Goal: Task Accomplishment & Management: Use online tool/utility

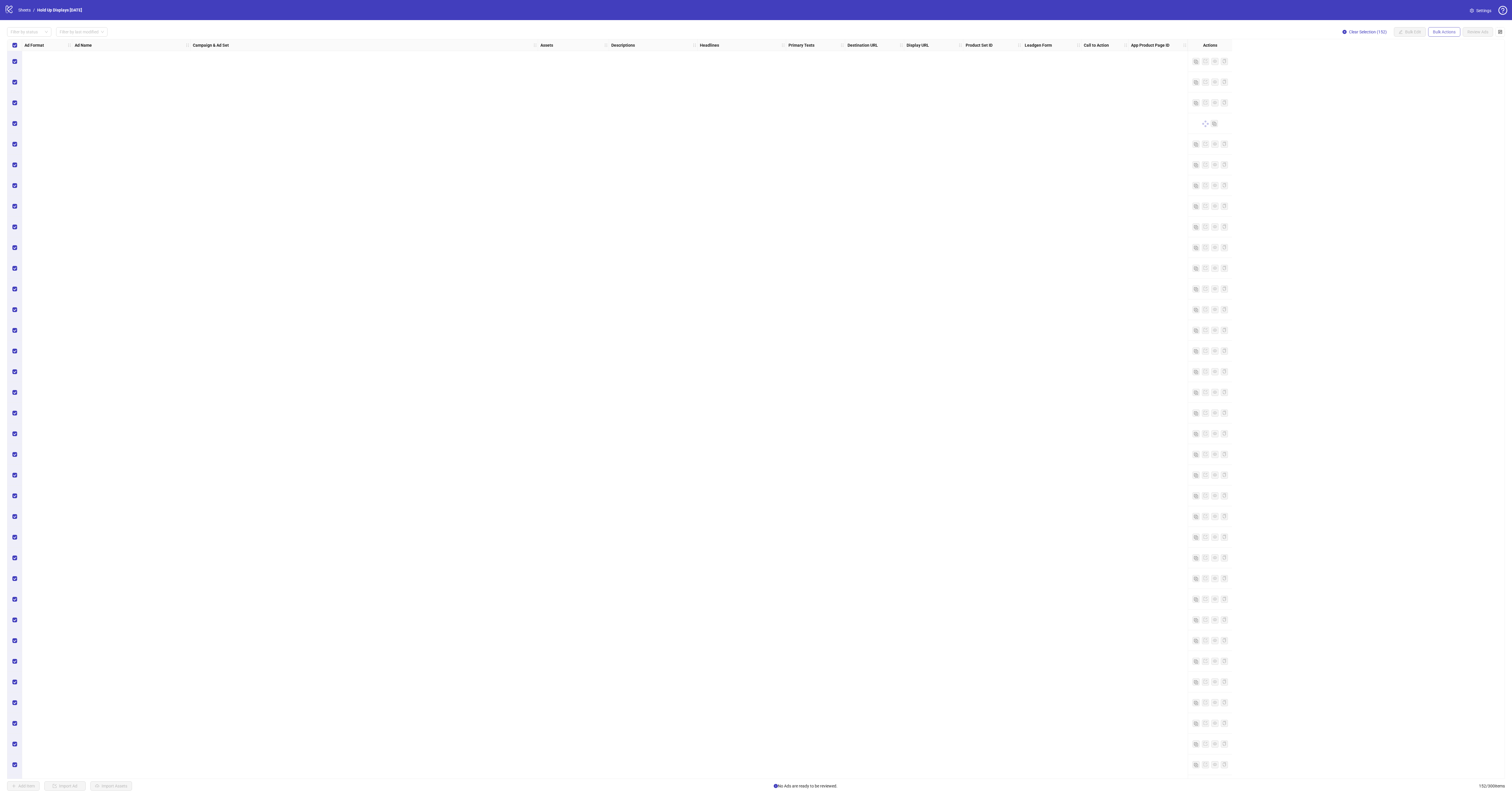
scroll to position [2419, 0]
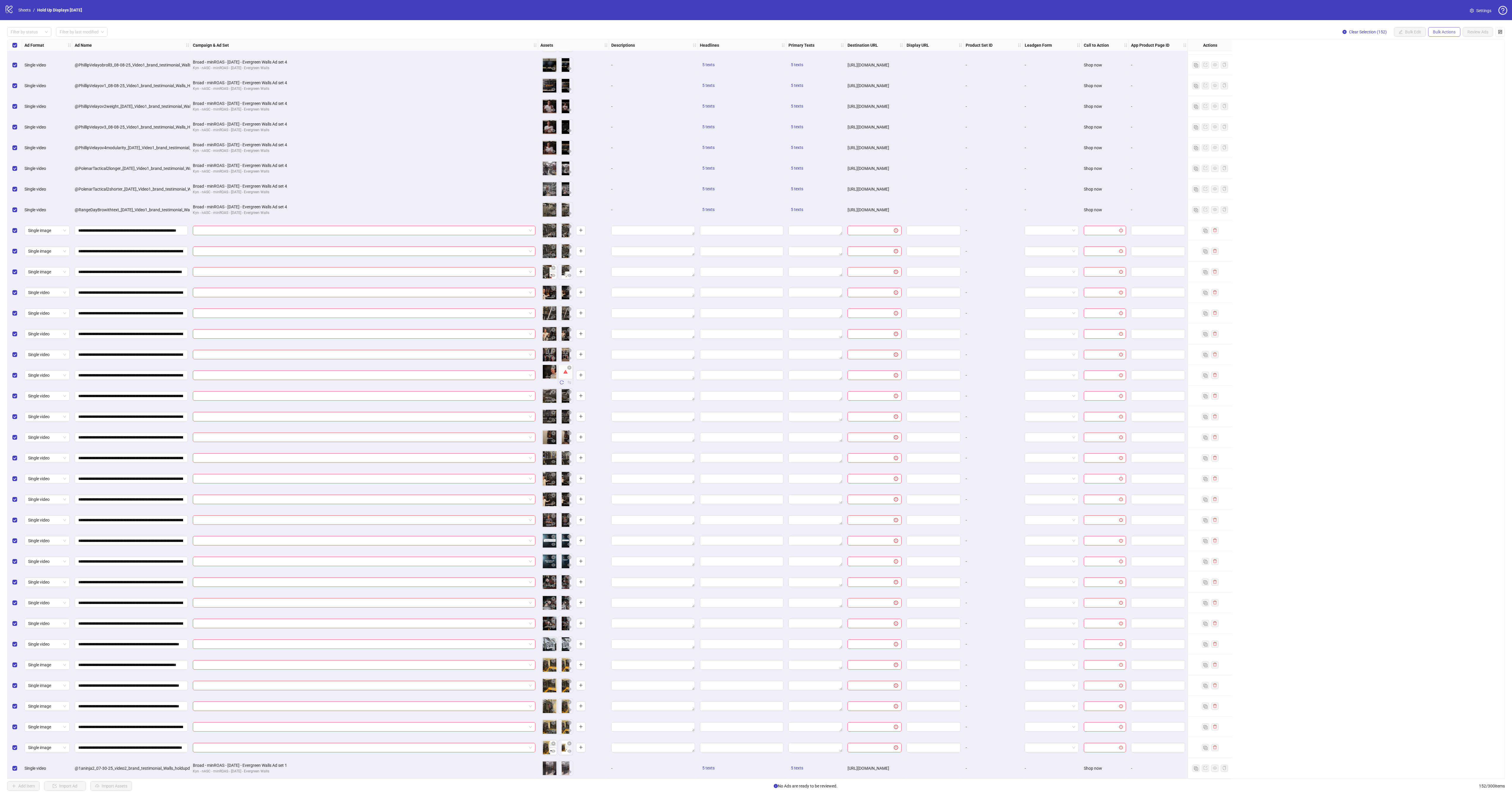
click at [1448, 34] on span "Bulk Actions" at bounding box center [1445, 32] width 23 height 5
click at [15, 231] on label "Select row 126" at bounding box center [14, 231] width 5 height 7
click at [16, 50] on div "Select all rows" at bounding box center [15, 45] width 15 height 12
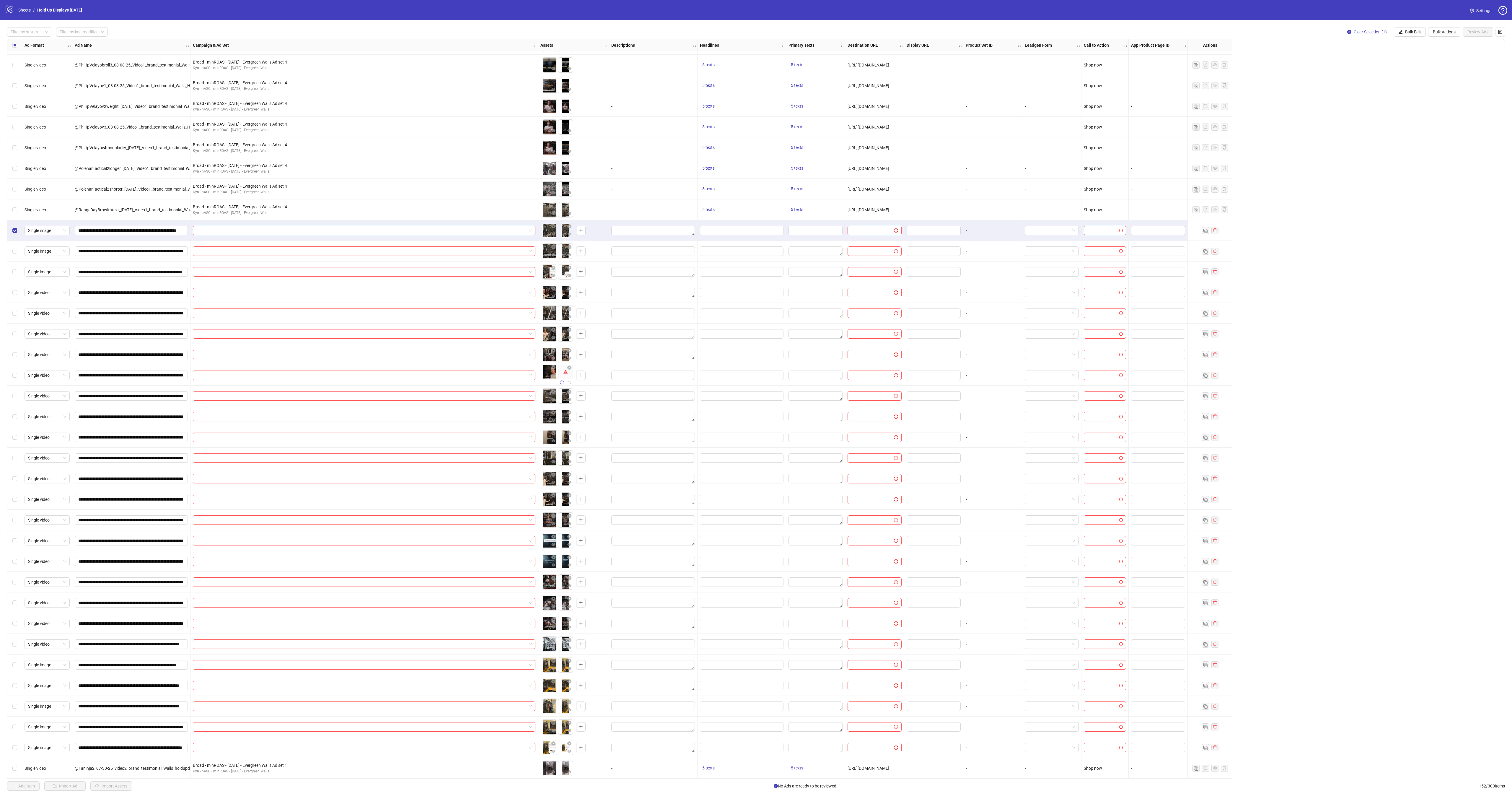
scroll to position [2419, 0]
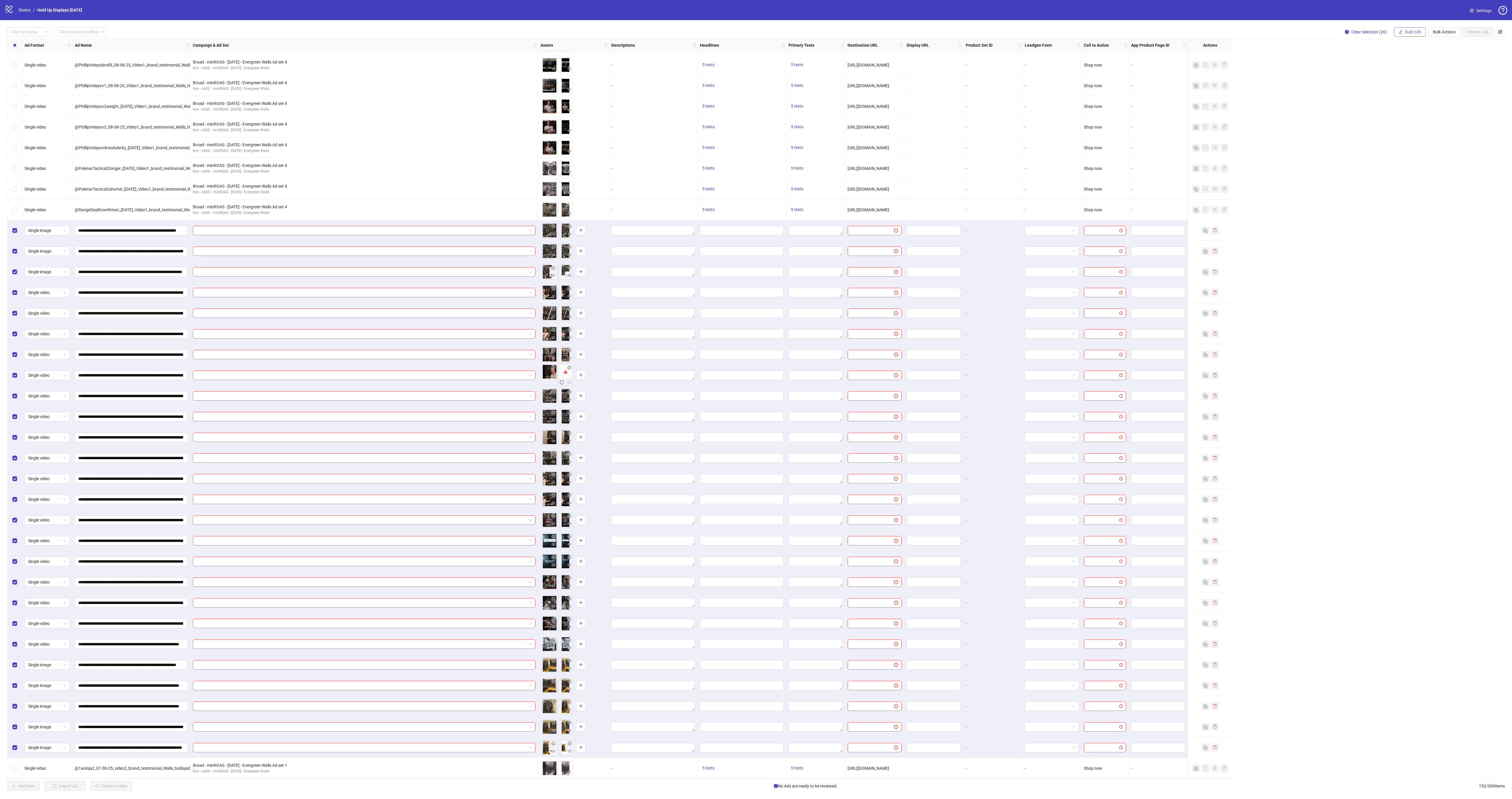
click at [1406, 34] on span "Bulk Edit" at bounding box center [1413, 32] width 16 height 5
click at [1438, 32] on span "Bulk Actions" at bounding box center [1445, 32] width 23 height 5
click at [1406, 36] on button "Bulk Edit" at bounding box center [1410, 32] width 32 height 9
click at [1421, 64] on span "Campaign & Ad Set" at bounding box center [1413, 64] width 35 height 7
click at [1397, 58] on input "search" at bounding box center [1388, 58] width 76 height 9
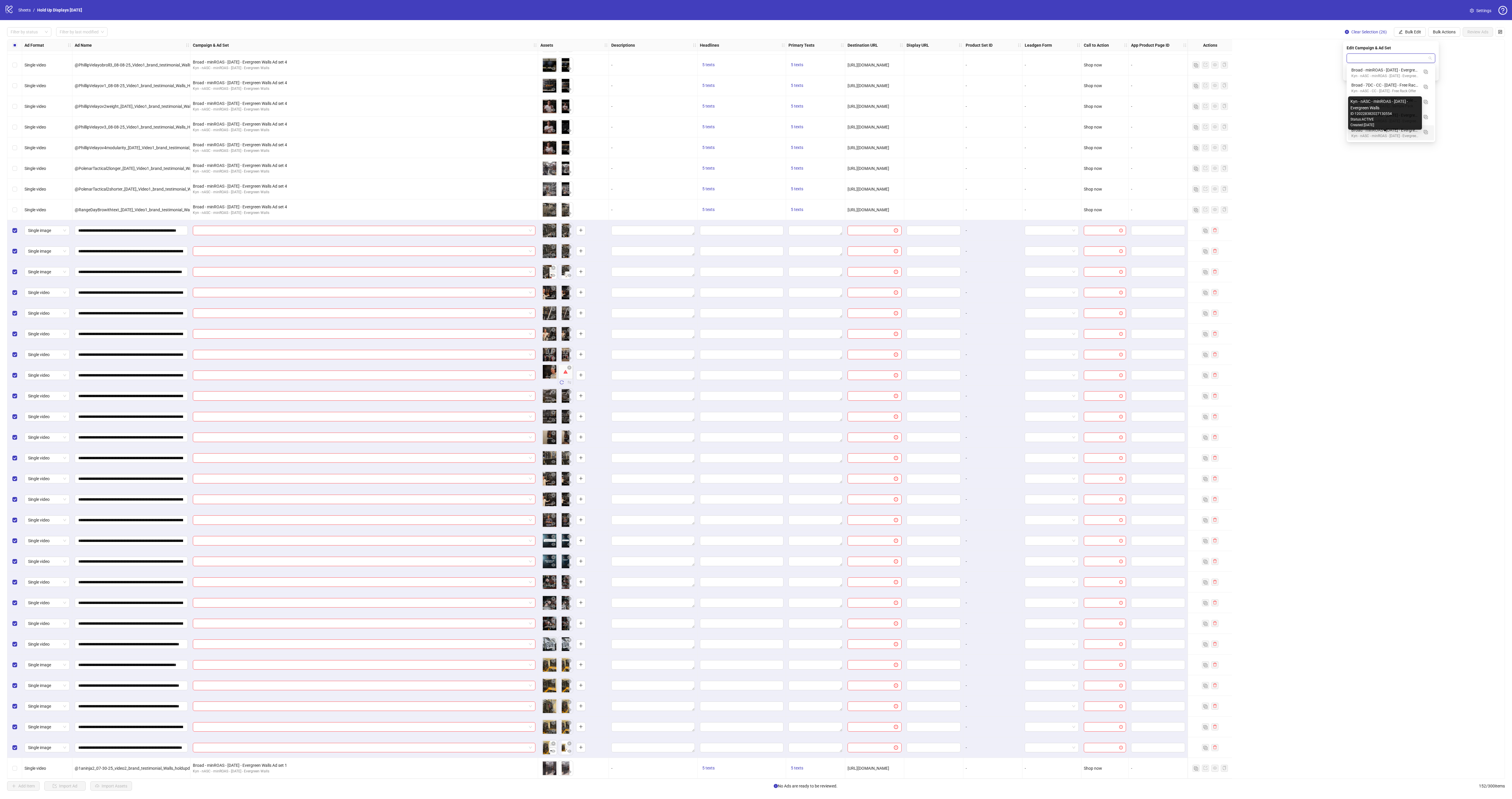
click at [1400, 134] on div "Kyn - nASC - minROAS - [DATE] - Evergreen Walls" at bounding box center [1385, 136] width 67 height 5
click at [1433, 75] on icon "check" at bounding box center [1432, 73] width 4 height 4
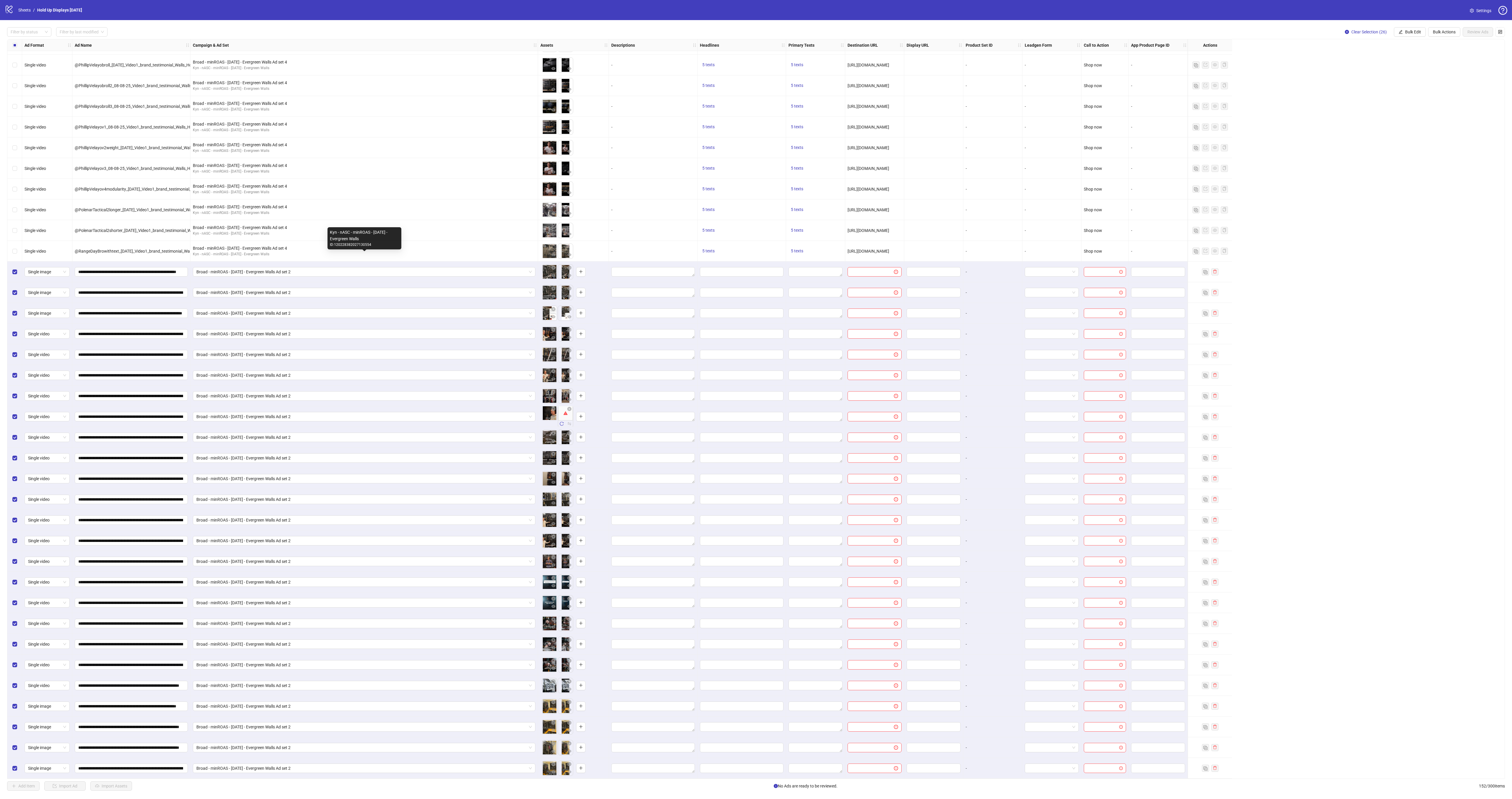
scroll to position [2377, 0]
click at [1410, 33] on span "Bulk Edit" at bounding box center [1413, 32] width 16 height 5
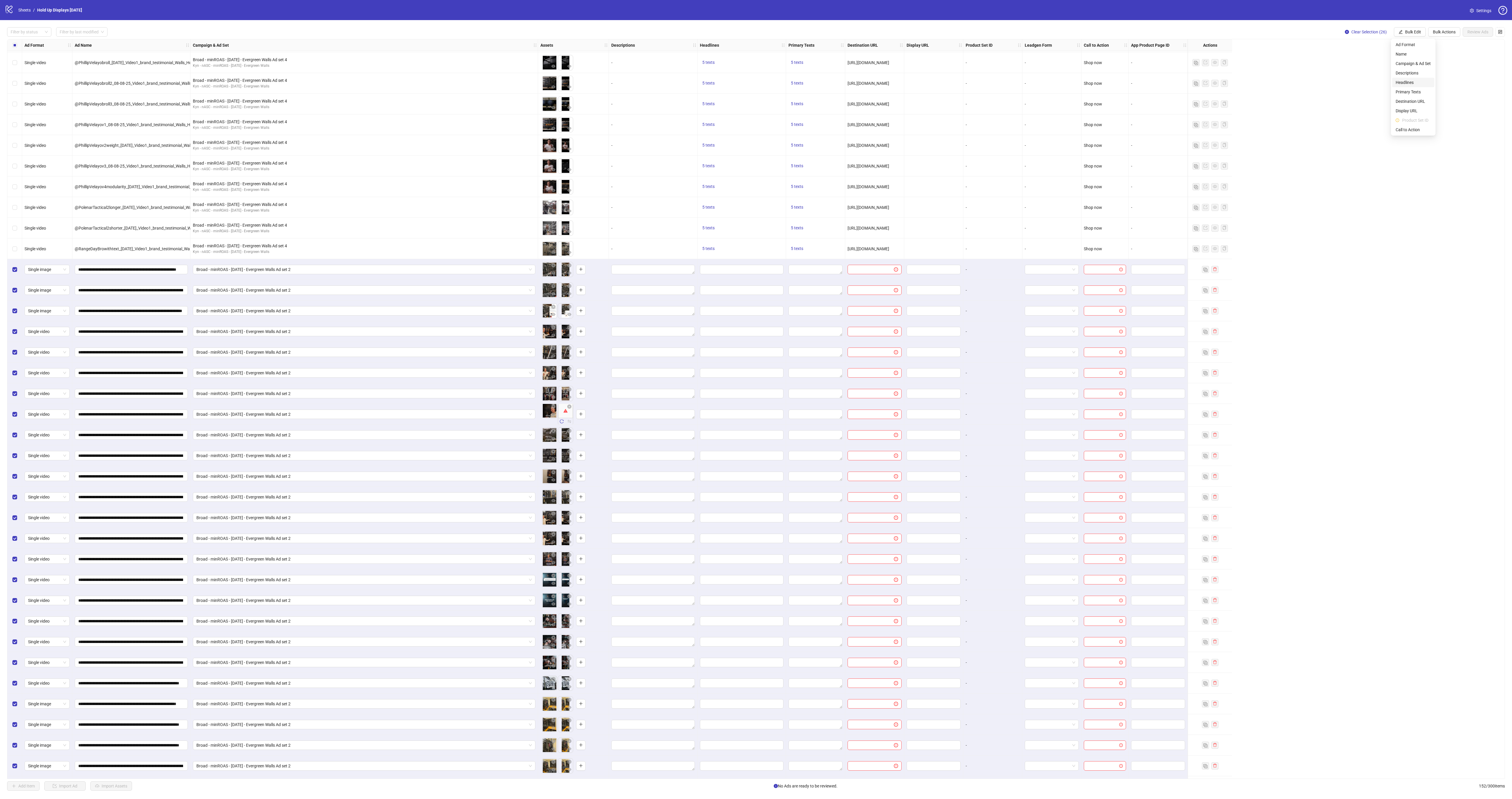
click at [1416, 79] on span "Headlines" at bounding box center [1413, 83] width 35 height 7
click at [1397, 56] on input "text" at bounding box center [1391, 59] width 89 height 9
click at [709, 250] on span "5 texts" at bounding box center [709, 248] width 12 height 5
click at [779, 243] on div "Freedom Storage 🇺🇸" at bounding box center [769, 245] width 49 height 7
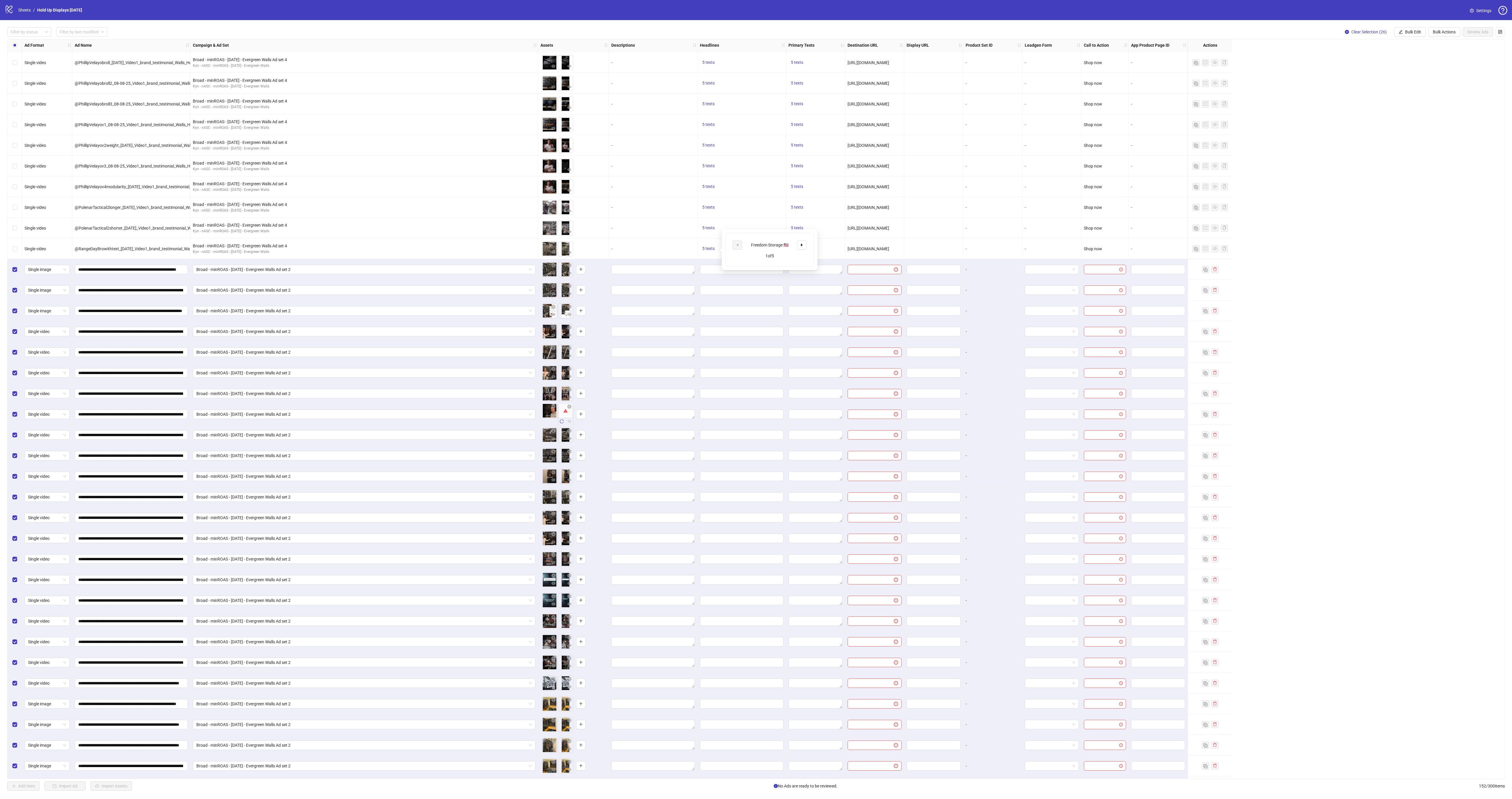
click at [779, 243] on div "Freedom Storage 🇺🇸" at bounding box center [769, 245] width 49 height 7
click at [779, 244] on div "Freedom Storage 🇺🇸" at bounding box center [769, 245] width 49 height 7
copy div "Freedom Storage 🇺🇸"
click at [717, 269] on input "Edit values" at bounding box center [741, 270] width 75 height 7
paste input "**********"
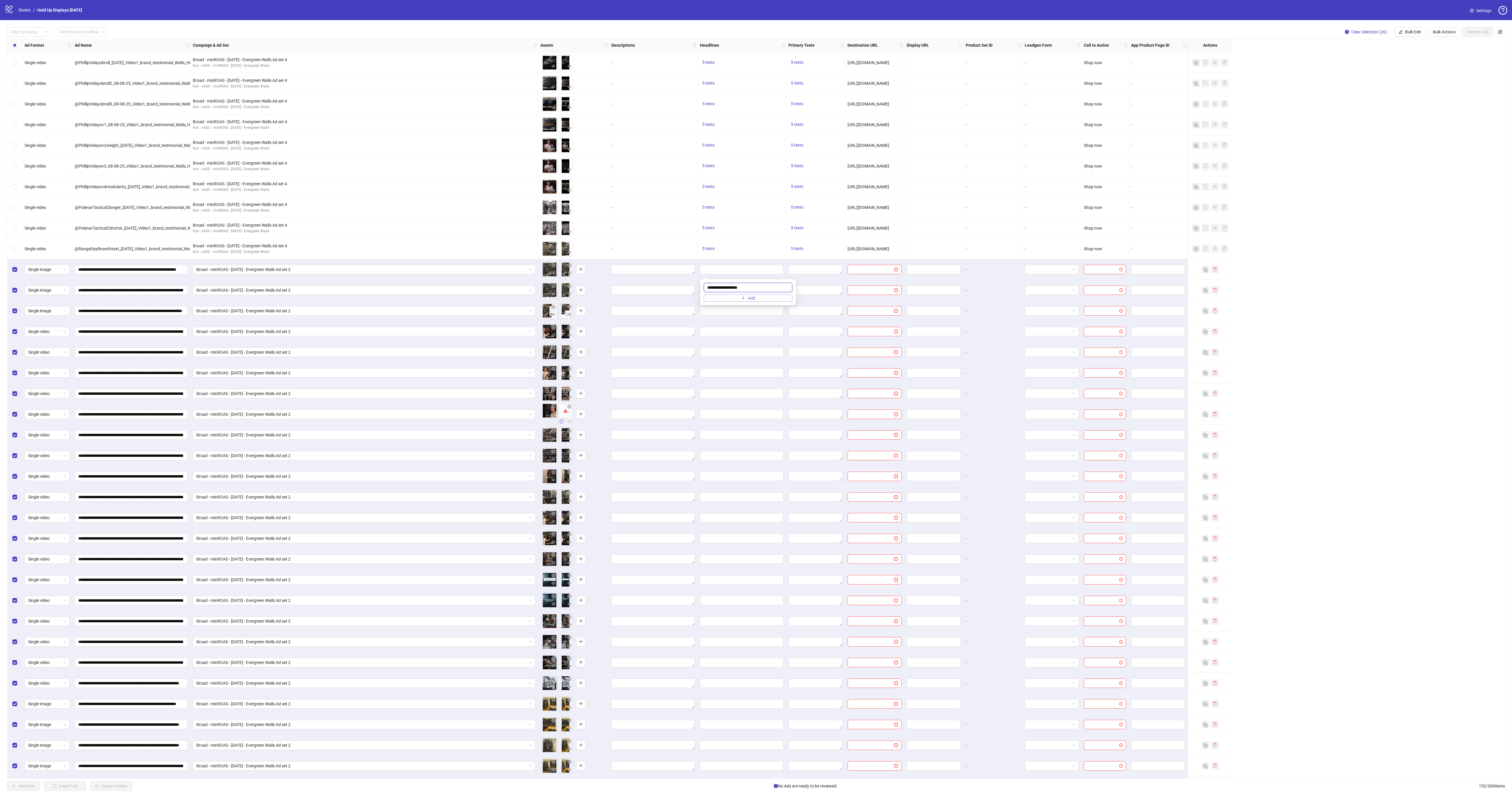
type input "**********"
click at [755, 297] on span "Add" at bounding box center [751, 298] width 7 height 5
drag, startPoint x: 706, startPoint y: 247, endPoint x: 709, endPoint y: 250, distance: 4.2
click at [706, 248] on span "5 texts" at bounding box center [709, 248] width 12 height 5
click at [799, 246] on button "button" at bounding box center [802, 245] width 9 height 9
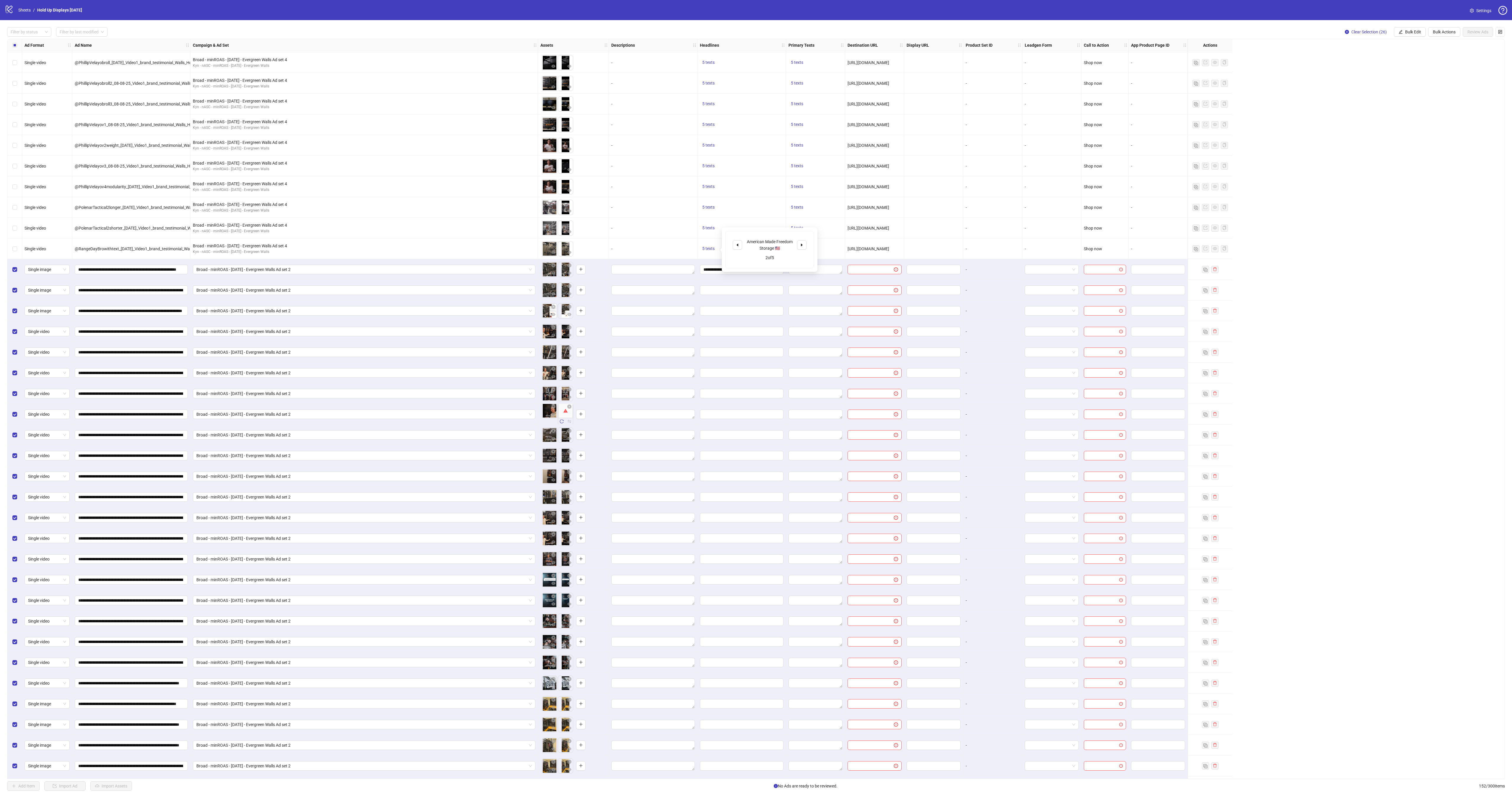
click at [772, 248] on div "American Made Freedom Storage 🇺🇸" at bounding box center [769, 245] width 49 height 13
click at [772, 248] on div "American Made Freedom Storage 🇺🇸" at bounding box center [769, 245] width 49 height 13
copy div "American Made Freedom Storage 🇺🇸"
click at [719, 272] on input "**********" at bounding box center [741, 270] width 75 height 7
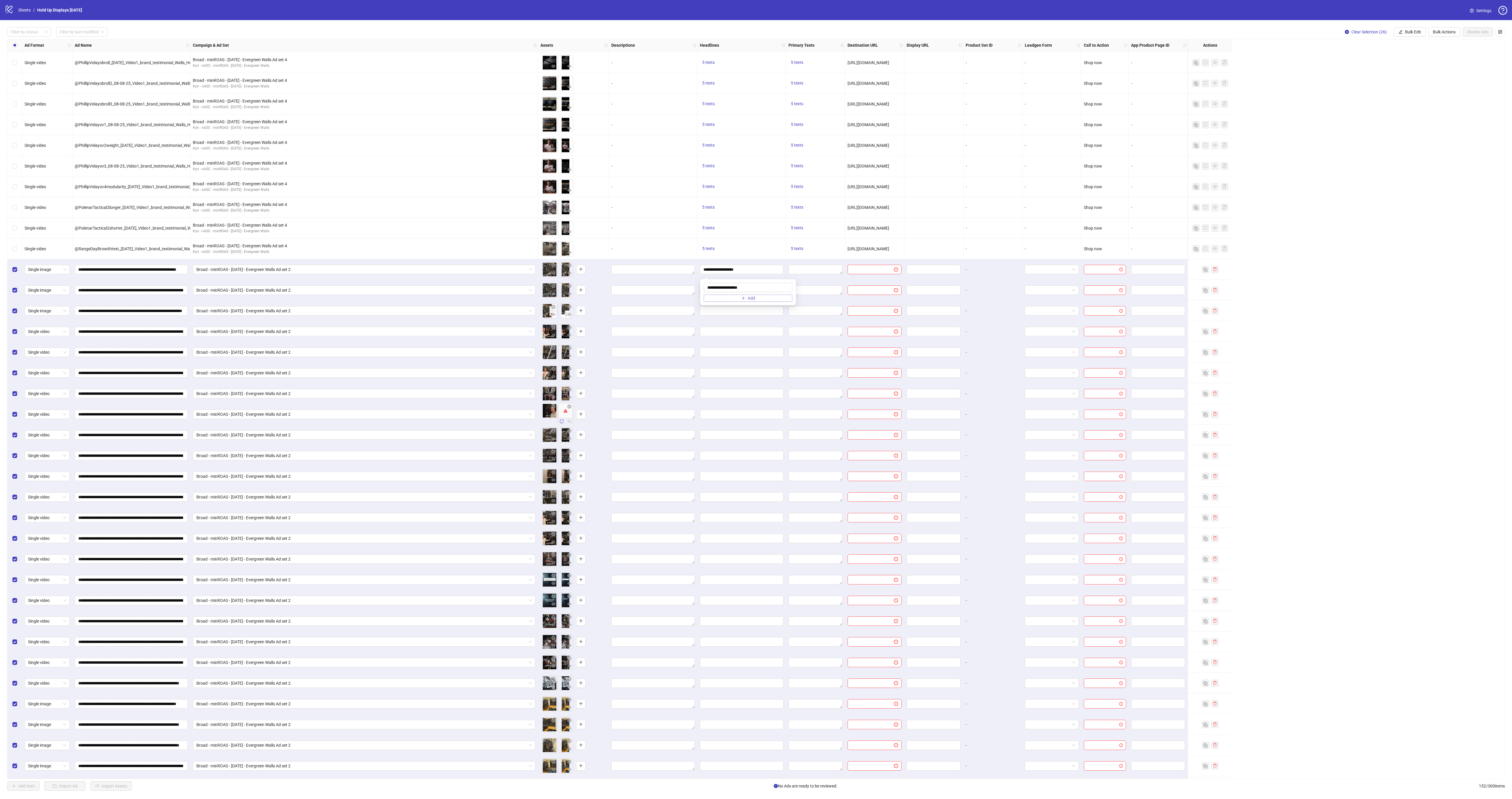
click at [752, 298] on span "Add" at bounding box center [751, 298] width 7 height 5
type input "**********"
click at [711, 250] on span "5 texts" at bounding box center [709, 248] width 12 height 5
click at [801, 245] on icon "caret-right" at bounding box center [801, 245] width 2 height 3
click at [768, 249] on div "Nothing Beats American Made 🇺🇸" at bounding box center [769, 245] width 49 height 13
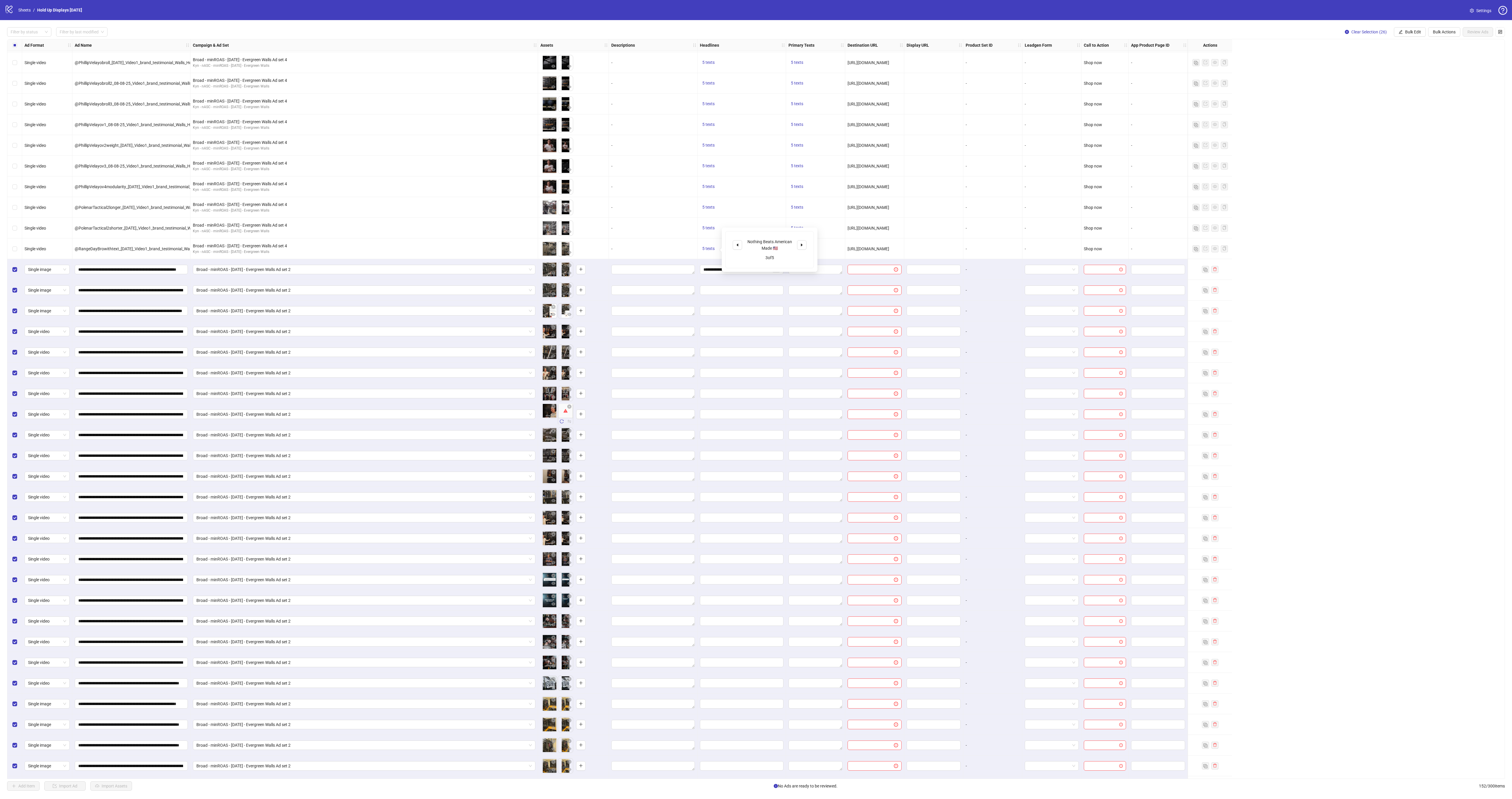
click at [768, 249] on div "Nothing Beats American Made 🇺🇸" at bounding box center [769, 245] width 49 height 13
copy div "Nothing Beats American Made 🇺🇸"
click at [713, 270] on input "**********" at bounding box center [737, 270] width 68 height 7
click at [752, 311] on span "Add" at bounding box center [751, 309] width 7 height 5
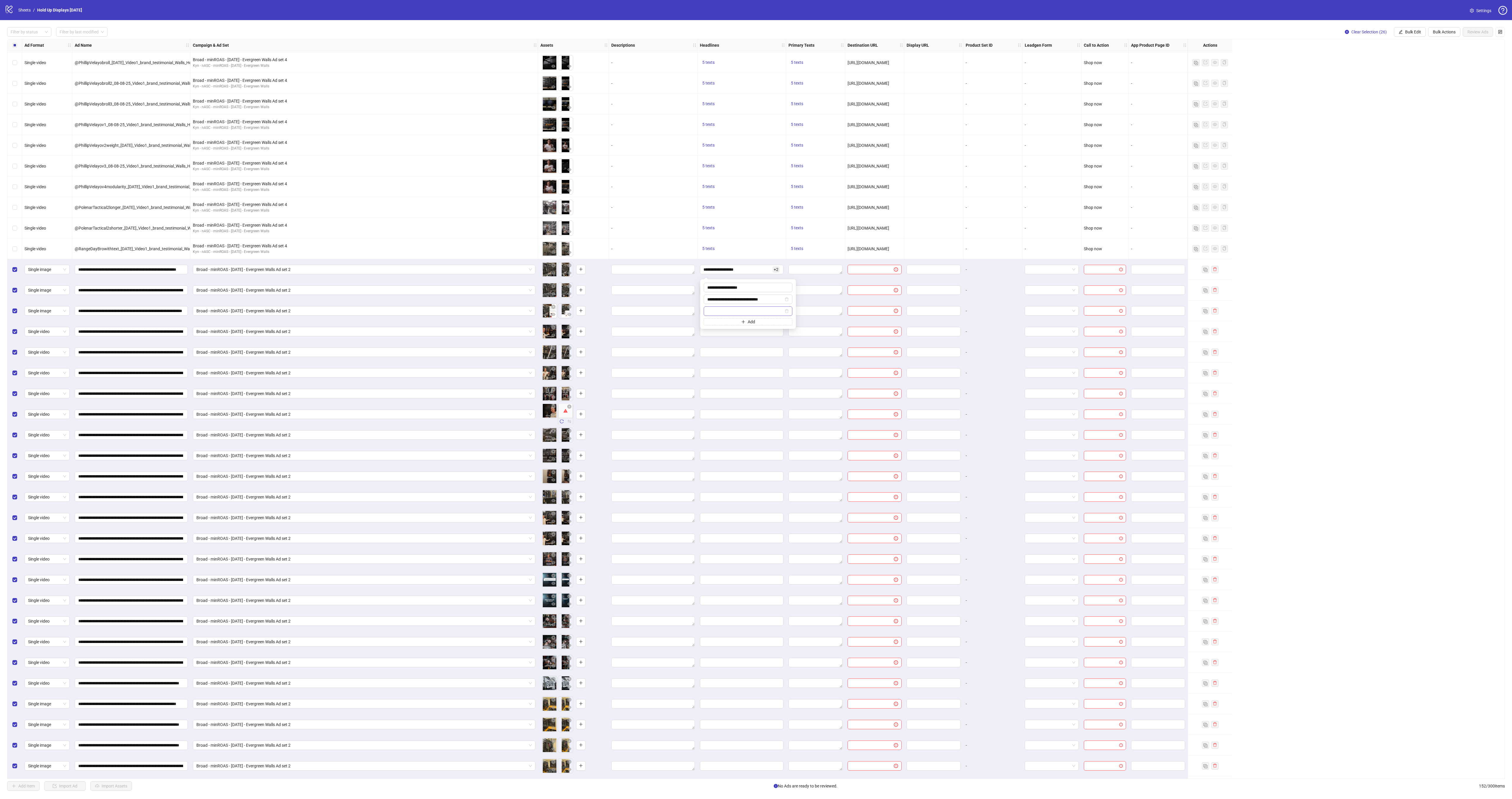
type input "**********"
click at [710, 251] on span "5 texts" at bounding box center [709, 248] width 12 height 5
click at [801, 243] on icon "caret-right" at bounding box center [801, 245] width 2 height 3
click at [770, 246] on div "World's Strongest Slatwall" at bounding box center [769, 243] width 49 height 7
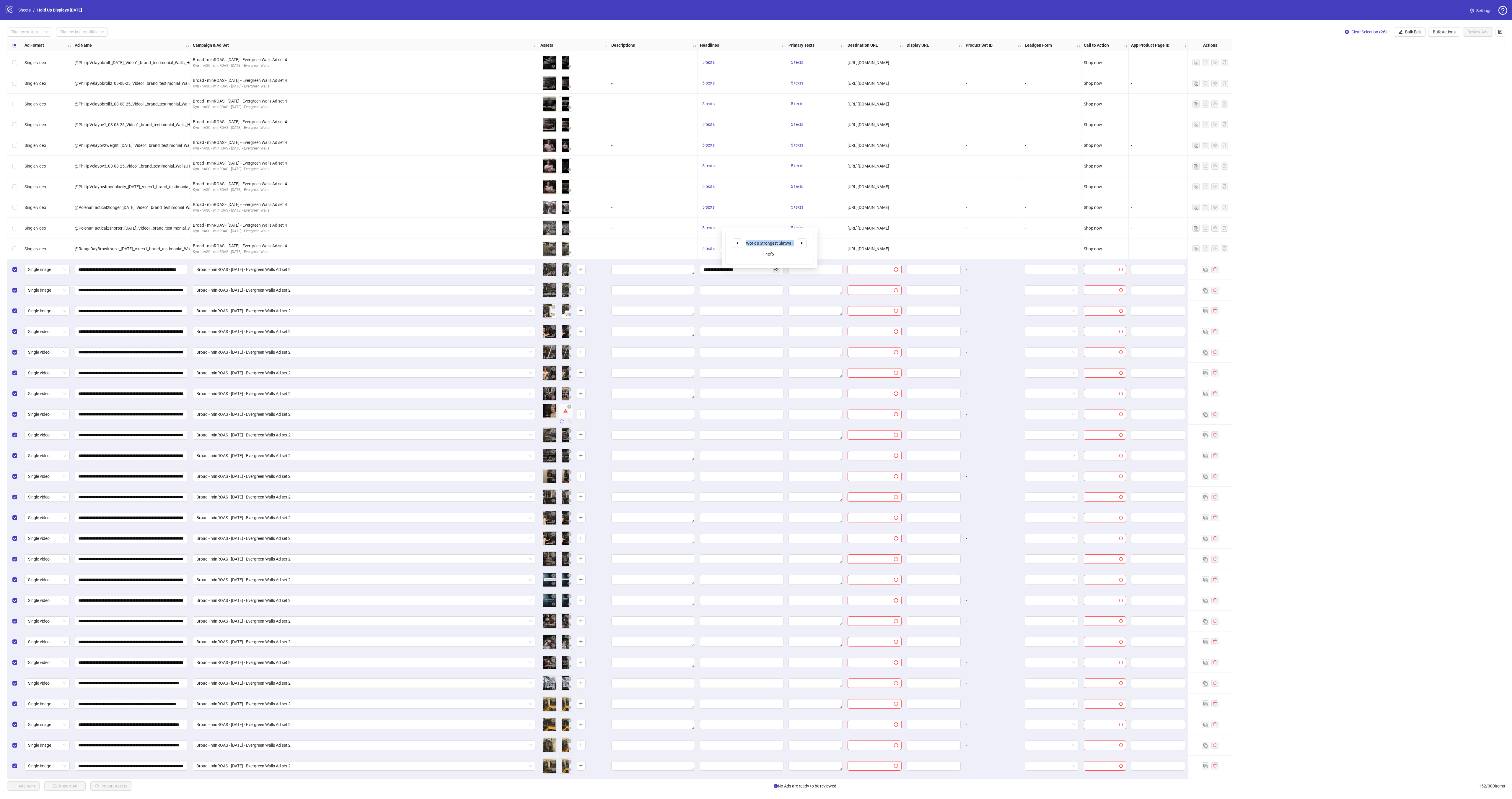
click at [770, 246] on div "World's Strongest Slatwall" at bounding box center [769, 243] width 49 height 7
copy div "World's Strongest Slatwall"
click at [720, 280] on div "**********" at bounding box center [742, 269] width 89 height 21
click at [718, 270] on input "**********" at bounding box center [737, 270] width 68 height 7
click at [752, 321] on span "Add" at bounding box center [751, 321] width 7 height 5
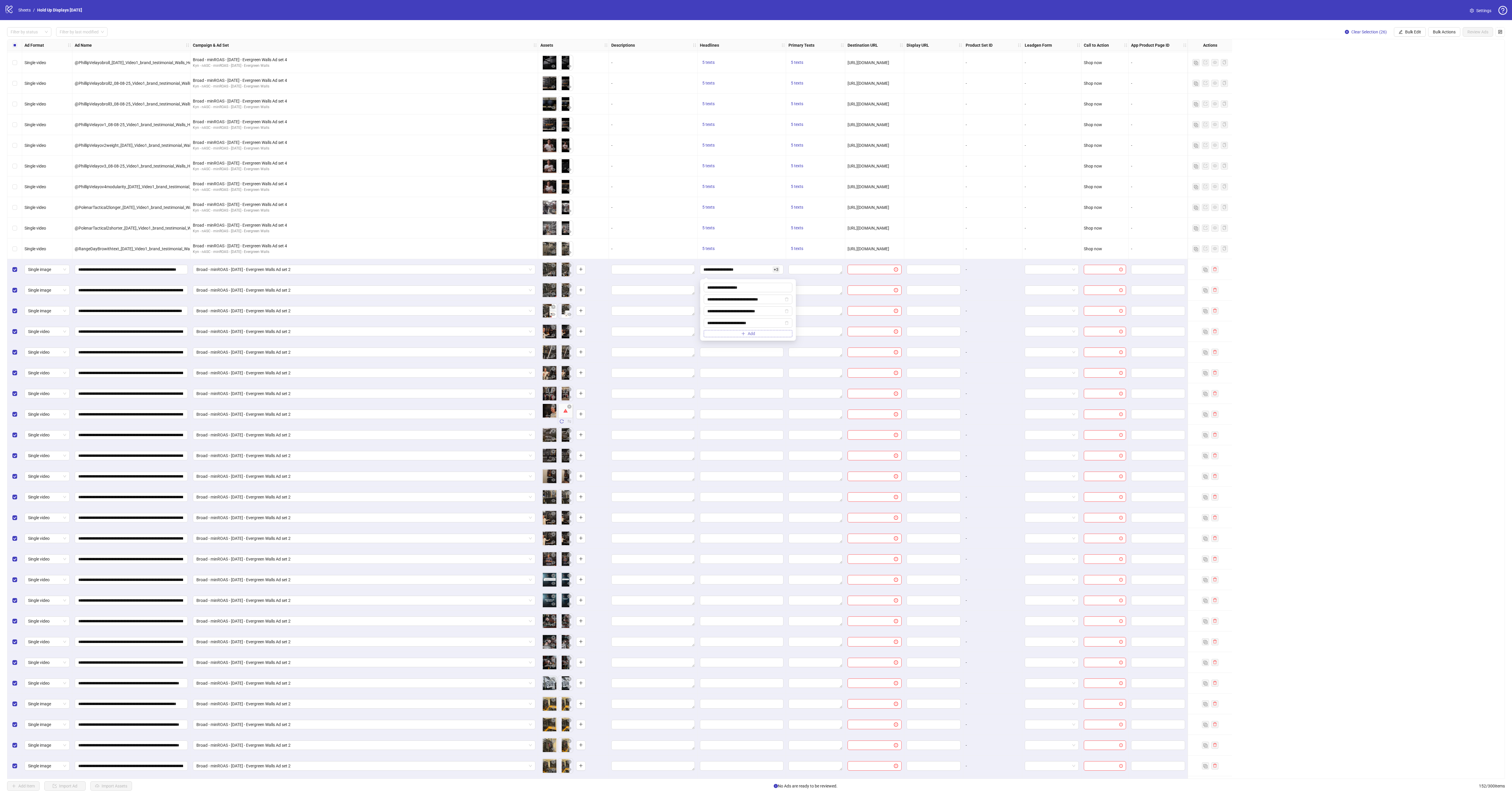
type input "**********"
click at [764, 336] on button "Add" at bounding box center [748, 334] width 89 height 7
click at [711, 250] on span "5 texts" at bounding box center [709, 248] width 12 height 5
click at [801, 245] on icon "caret-right" at bounding box center [802, 243] width 4 height 4
click at [779, 246] on div "Storage that grows with your collection!" at bounding box center [769, 245] width 49 height 13
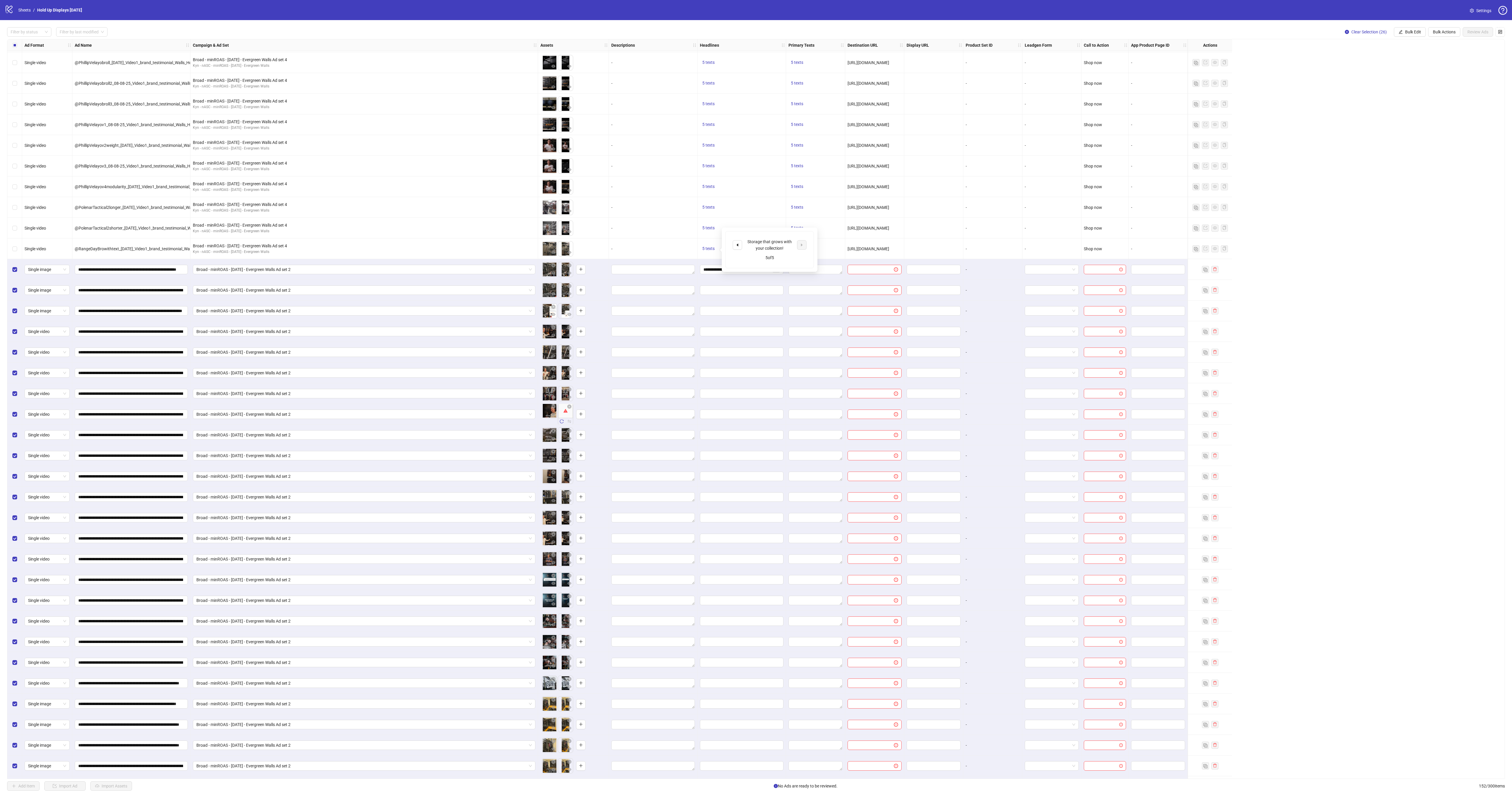
click at [779, 246] on div "Storage that grows with your collection!" at bounding box center [769, 245] width 49 height 13
click at [779, 247] on div "Storage that grows with your collection!" at bounding box center [769, 245] width 49 height 13
copy div "Storage that grows with your collection!"
click at [725, 284] on div at bounding box center [742, 290] width 89 height 21
click at [728, 290] on input "Edit values" at bounding box center [741, 291] width 75 height 7
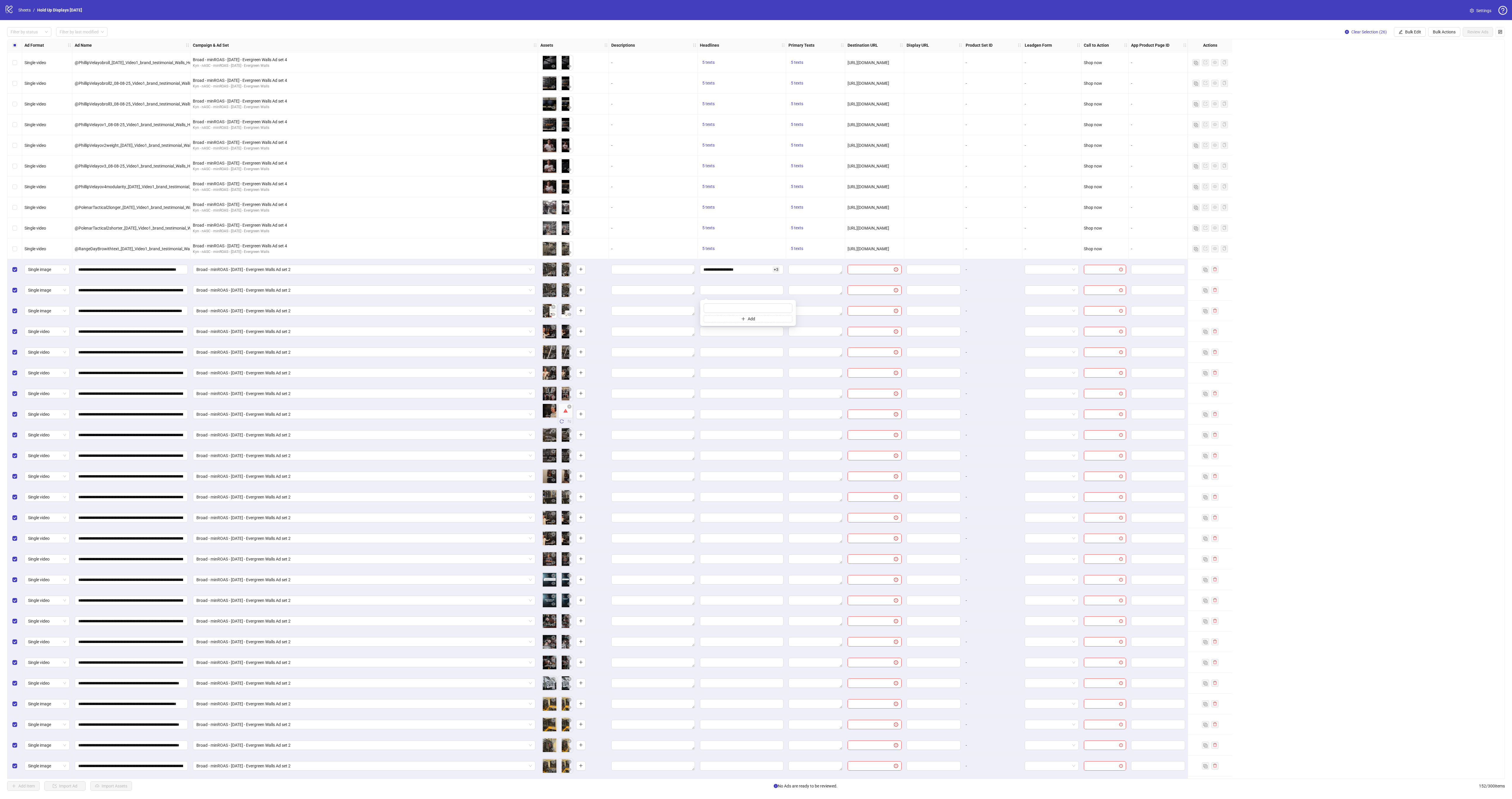
drag, startPoint x: 752, startPoint y: 260, endPoint x: 750, endPoint y: 267, distance: 7.3
click at [752, 261] on div "**********" at bounding box center [742, 269] width 89 height 21
click at [750, 267] on input "**********" at bounding box center [737, 270] width 68 height 7
click at [754, 336] on span "Add" at bounding box center [751, 333] width 7 height 5
type input "**********"
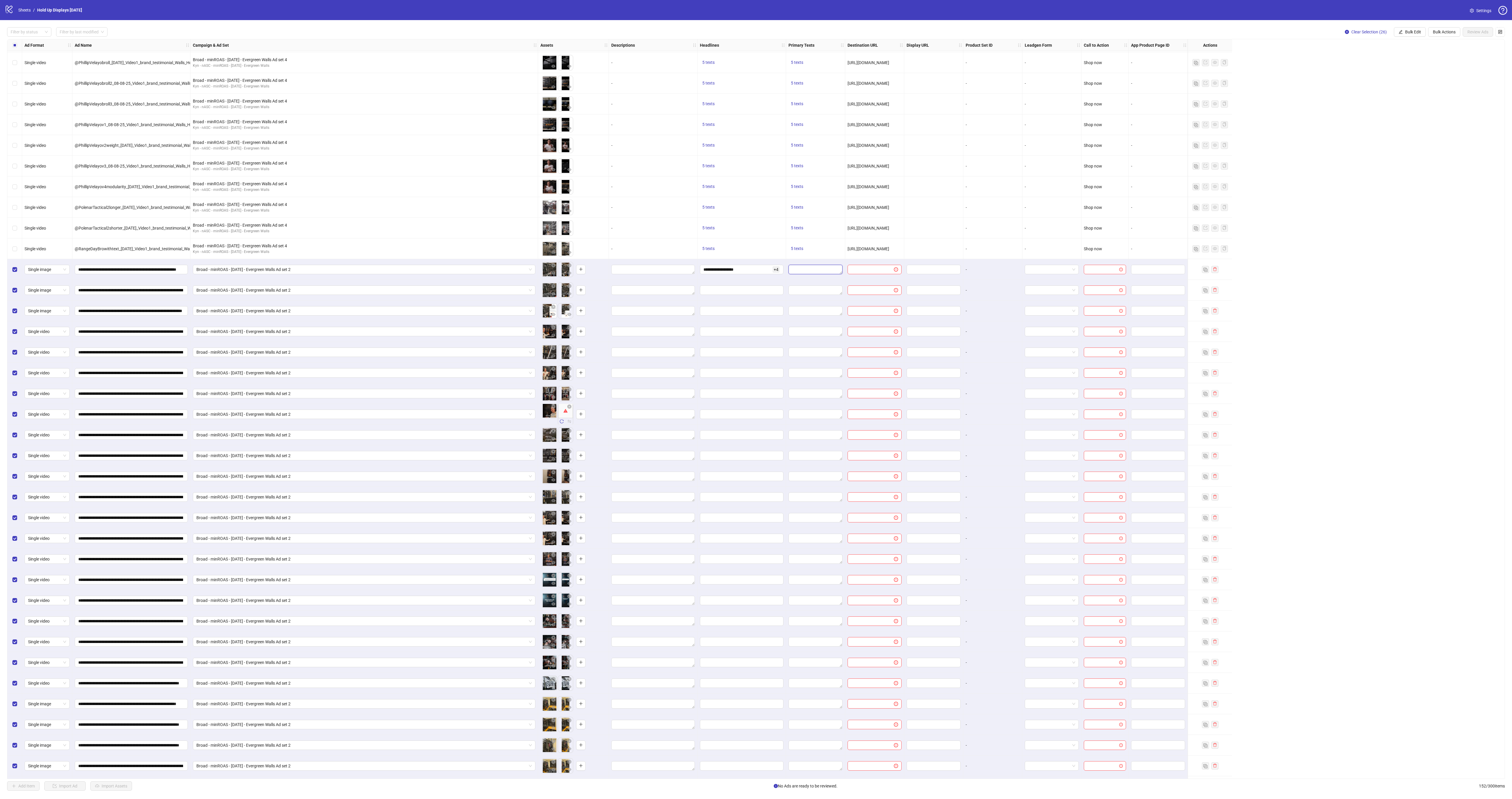
click at [801, 270] on textarea "Edit values" at bounding box center [815, 270] width 54 height 9
click at [795, 248] on span "5 texts" at bounding box center [797, 248] width 12 height 5
drag, startPoint x: 835, startPoint y: 175, endPoint x: 879, endPoint y: 319, distance: 150.6
click at [879, 313] on div "“I started thinking I could buy 2-3 safes at $1,500-$2,000 a piece, and I was l…" at bounding box center [858, 241] width 49 height 143
click at [800, 270] on textarea "Edit values" at bounding box center [815, 270] width 54 height 9
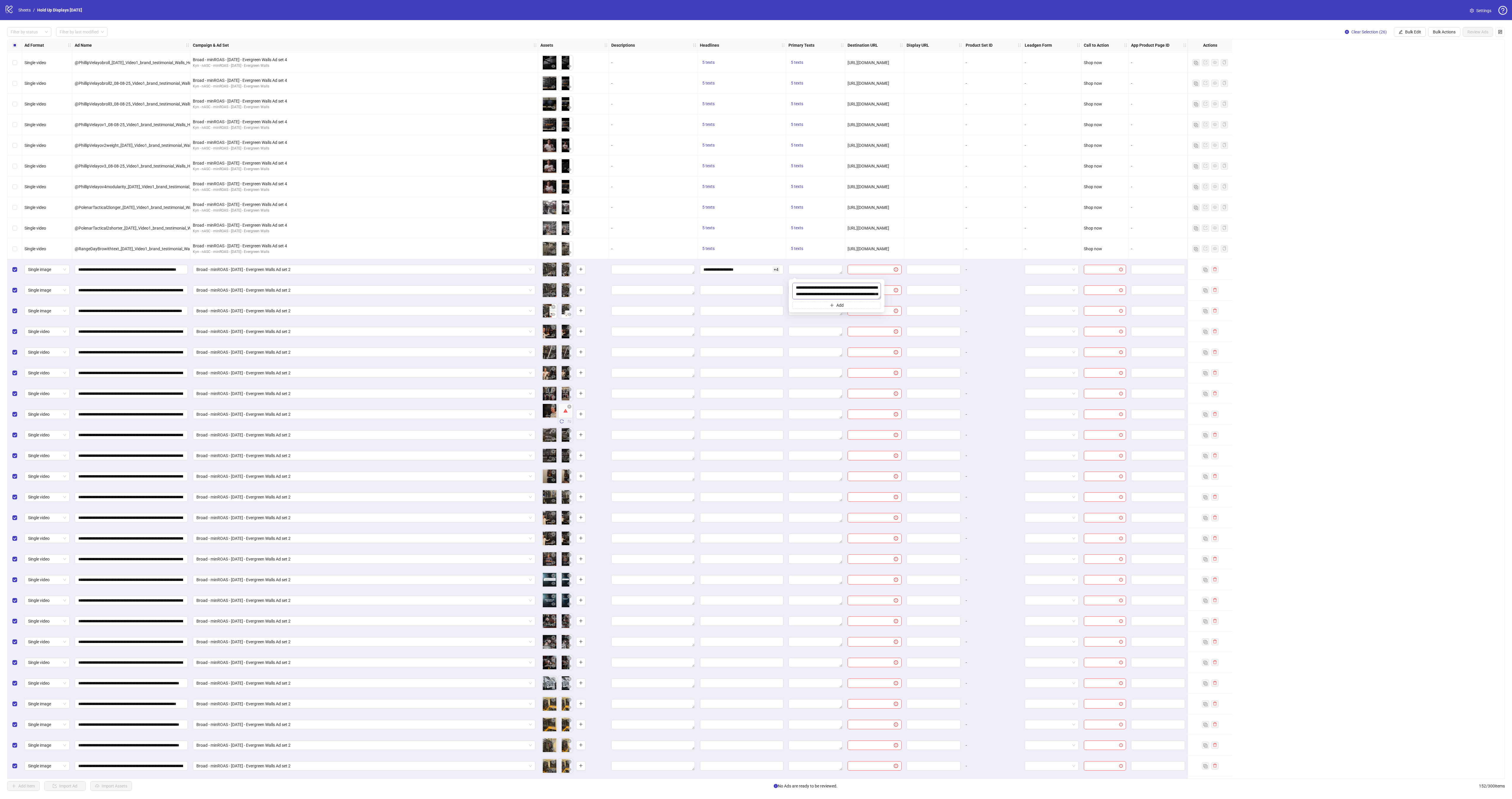
scroll to position [102, 0]
type textarea "**********"
click at [824, 305] on button "Add" at bounding box center [837, 305] width 89 height 7
paste textarea "**********"
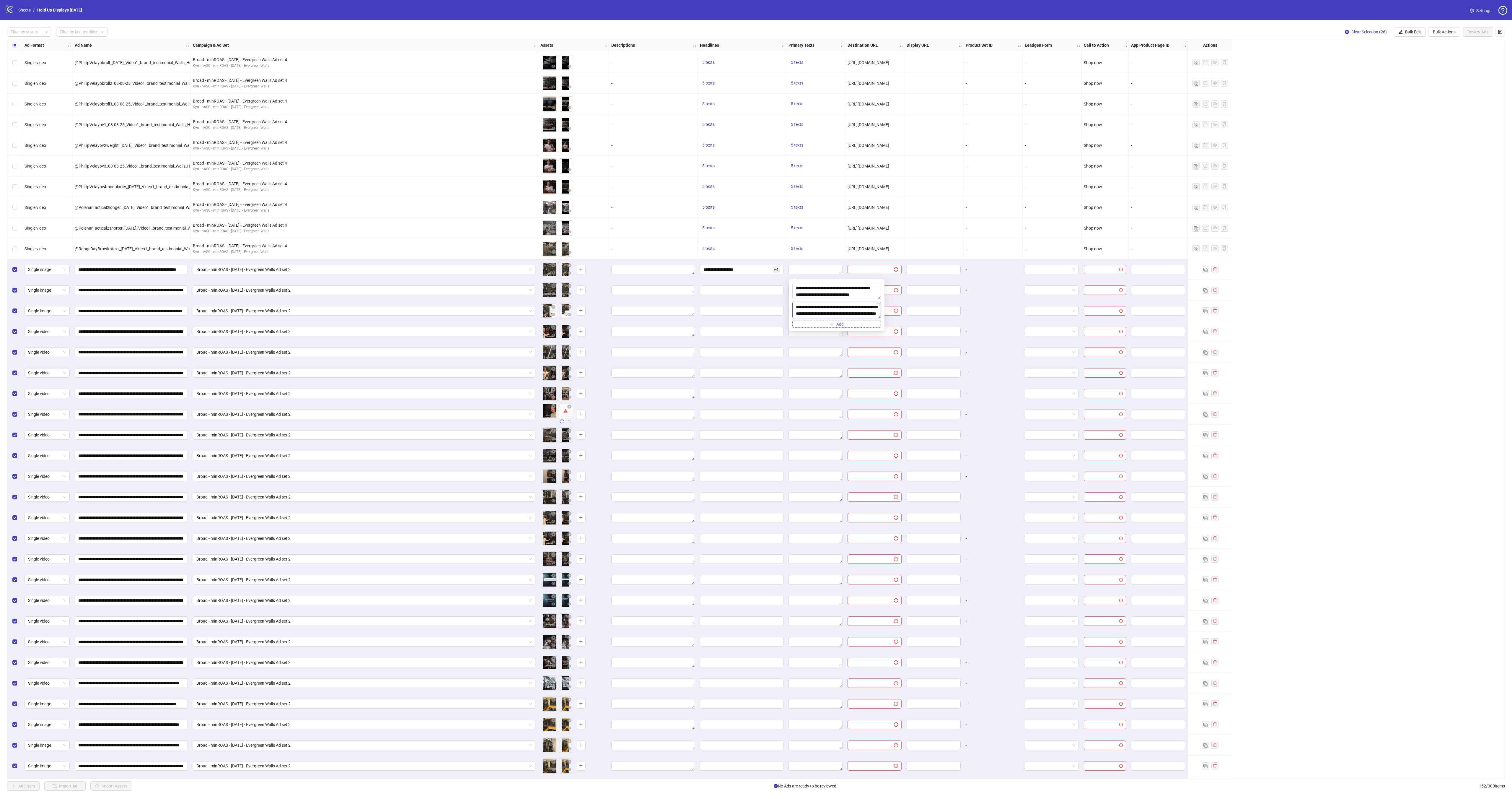
type textarea "**********"
click at [830, 322] on icon "plus" at bounding box center [832, 324] width 4 height 4
paste textarea "**********"
type textarea "**********"
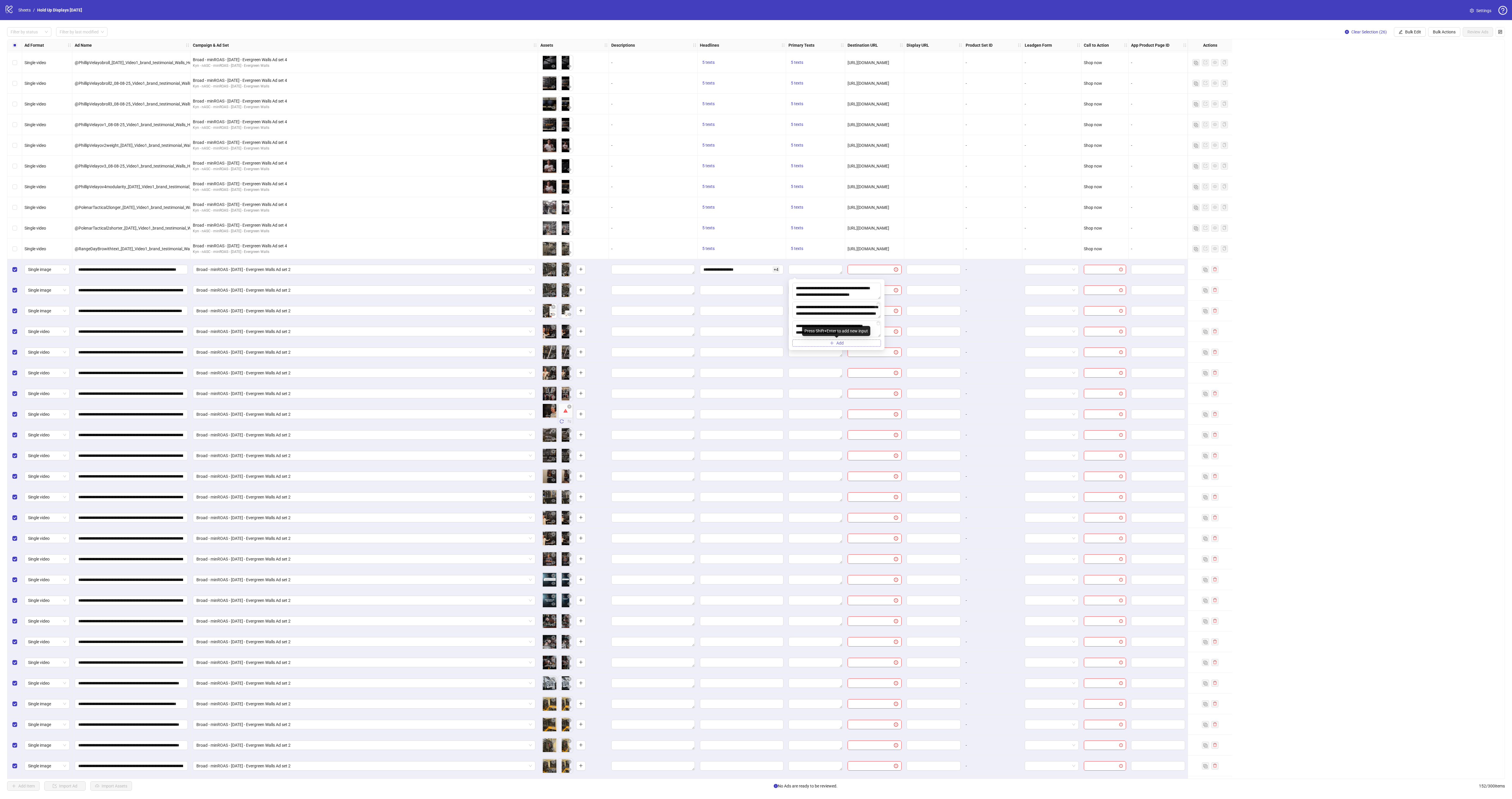
click at [830, 342] on icon "plus" at bounding box center [832, 343] width 4 height 4
paste textarea "**********"
type textarea "**********"
click at [830, 362] on icon "plus" at bounding box center [832, 362] width 3 height 0
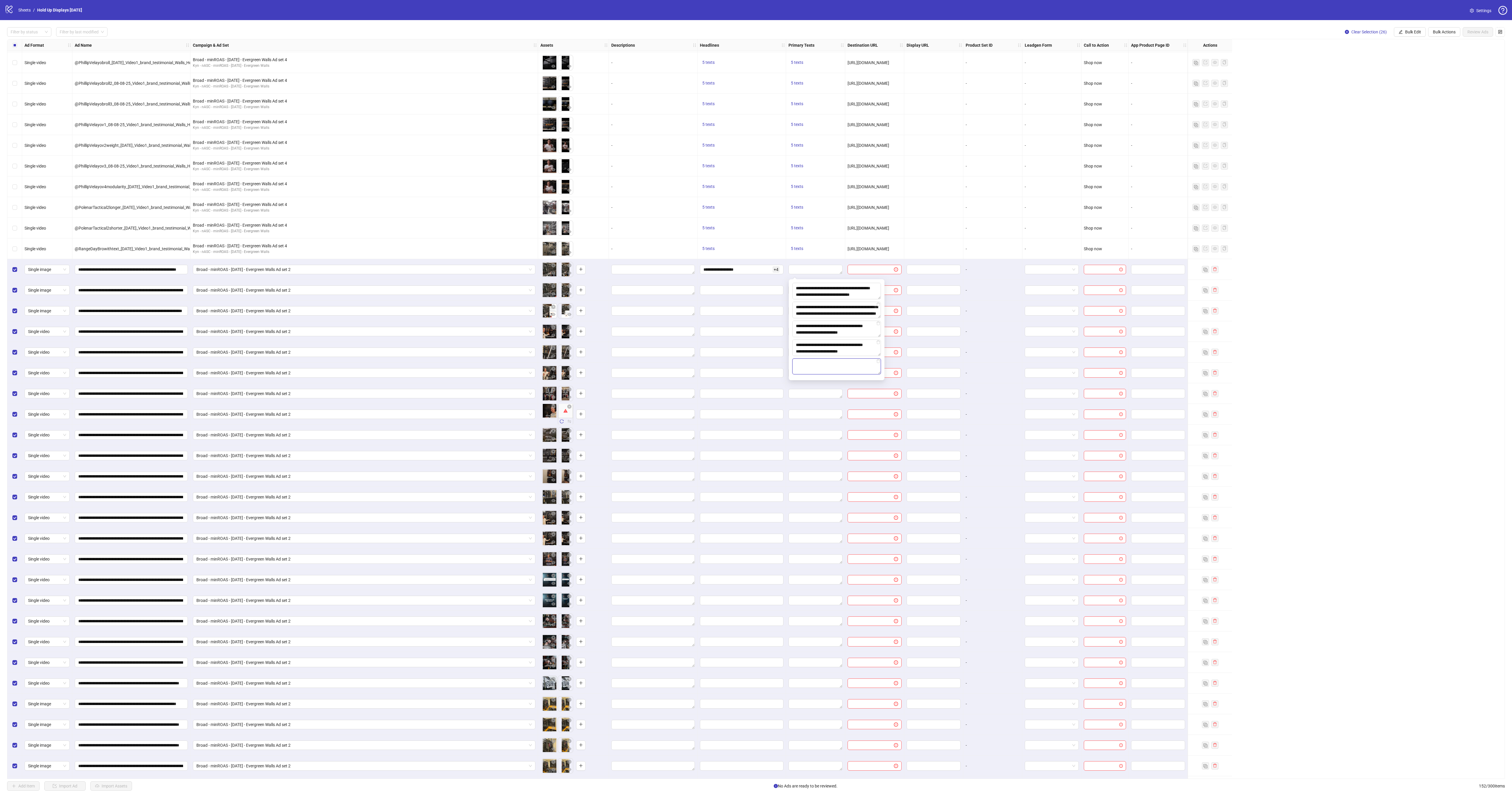
paste textarea "**********"
type textarea "**********"
click at [855, 370] on textarea "**********" at bounding box center [837, 367] width 89 height 17
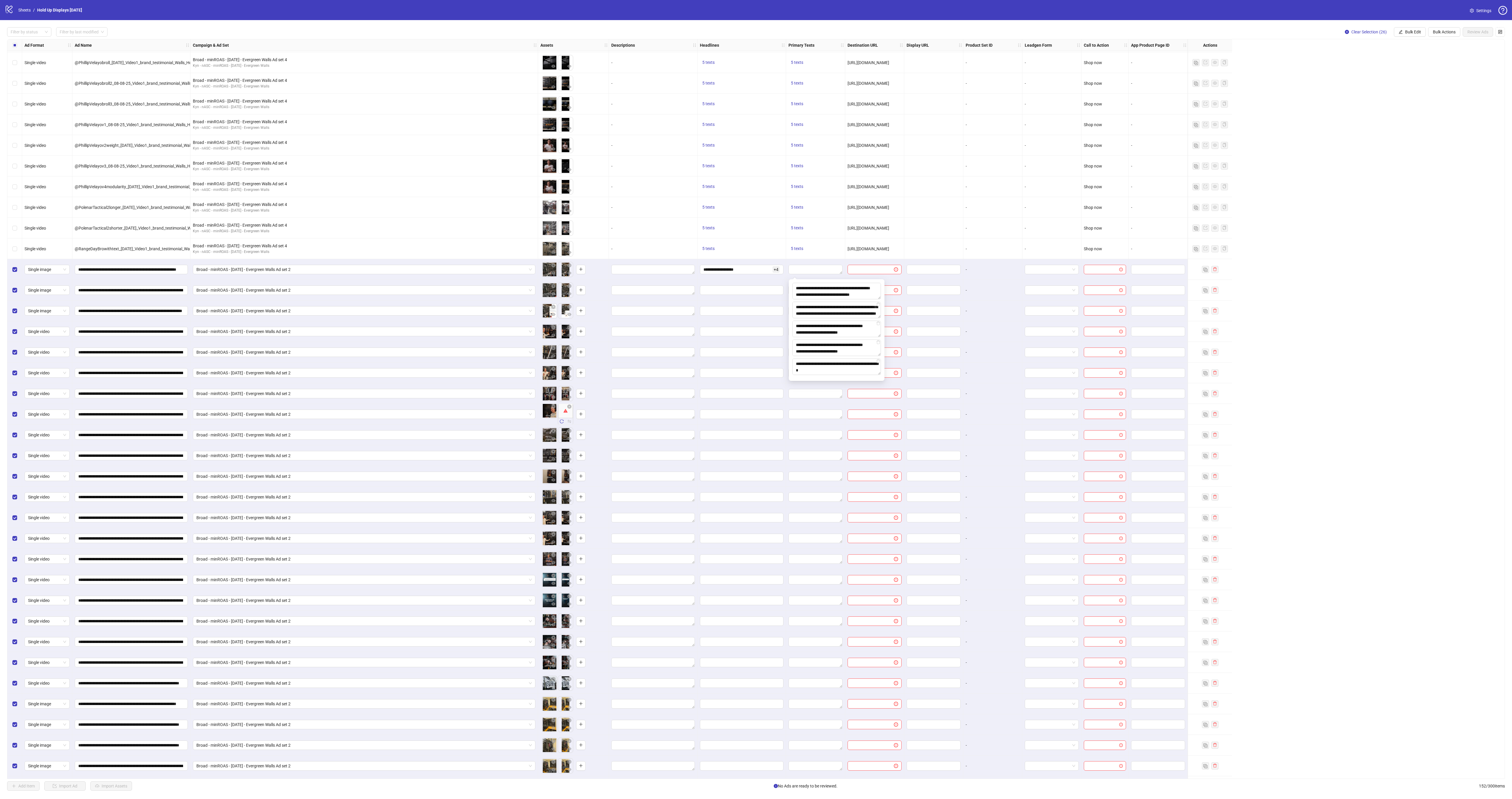
click at [759, 321] on div at bounding box center [742, 311] width 89 height 21
click at [861, 269] on input "text" at bounding box center [868, 270] width 34 height 7
drag, startPoint x: 891, startPoint y: 256, endPoint x: 883, endPoint y: 253, distance: 8.5
click at [891, 256] on div "[URL][DOMAIN_NAME]" at bounding box center [875, 249] width 59 height 21
copy span "[URL][DOMAIN_NAME]"
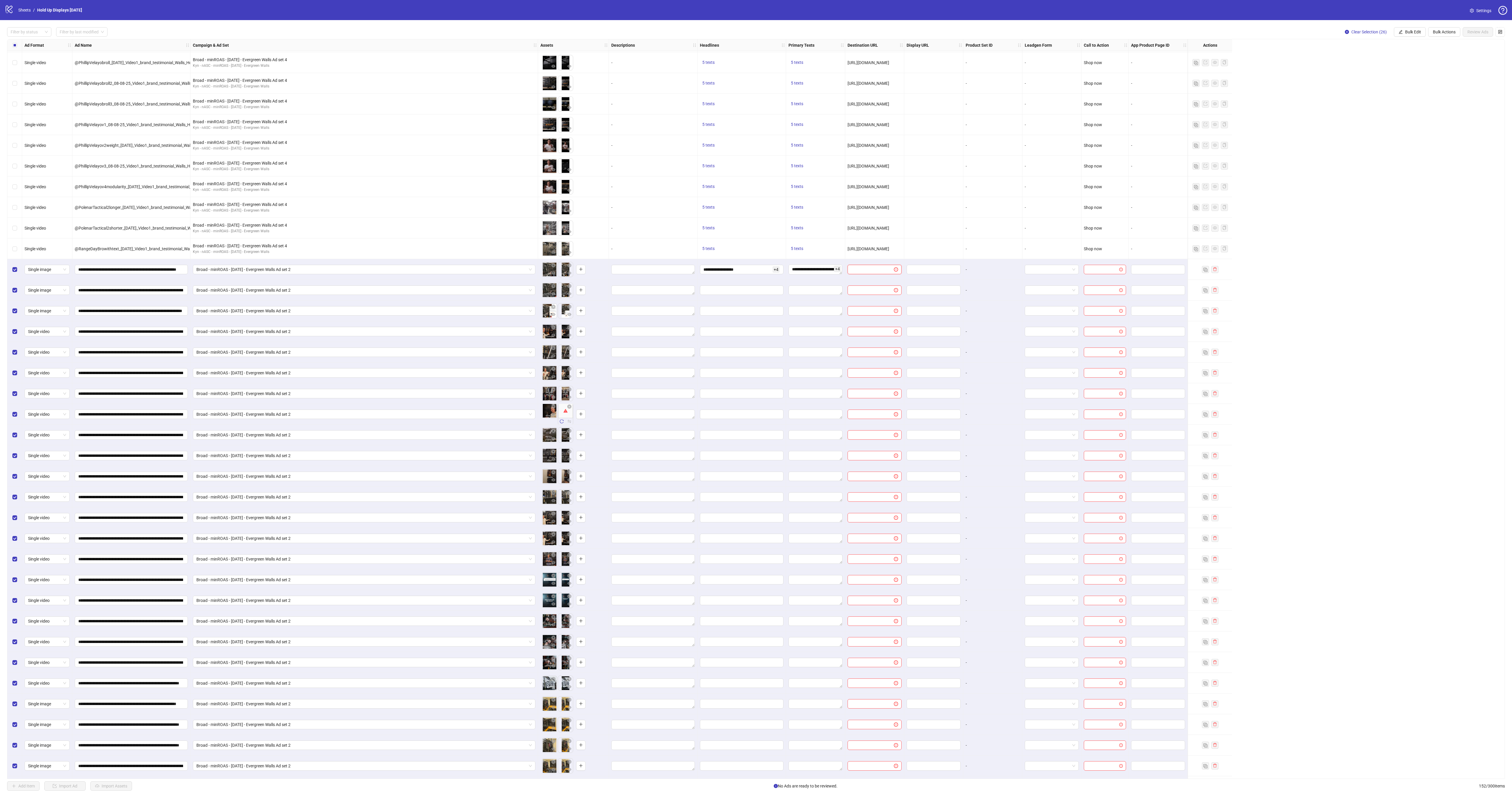
click at [861, 272] on input "text" at bounding box center [868, 270] width 34 height 7
paste input "**********"
type input "**********"
click at [1109, 270] on input "search" at bounding box center [1103, 269] width 30 height 9
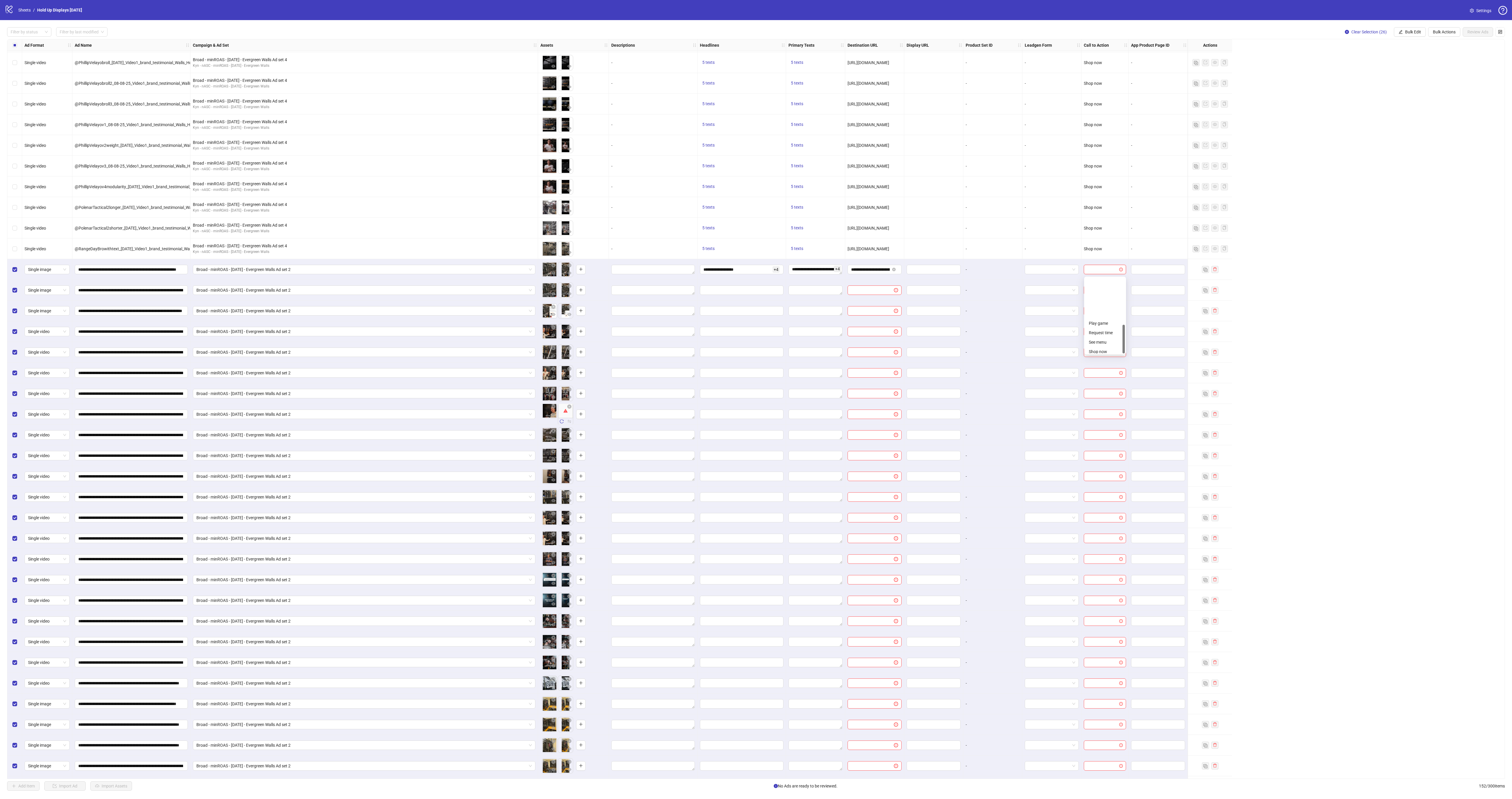
scroll to position [123, 0]
click at [1105, 301] on div "Shop now" at bounding box center [1105, 301] width 32 height 7
click at [1405, 34] on span "Bulk Edit" at bounding box center [1413, 32] width 16 height 5
click at [1414, 80] on span "Headlines" at bounding box center [1413, 83] width 35 height 7
click at [1381, 59] on input "text" at bounding box center [1391, 59] width 89 height 9
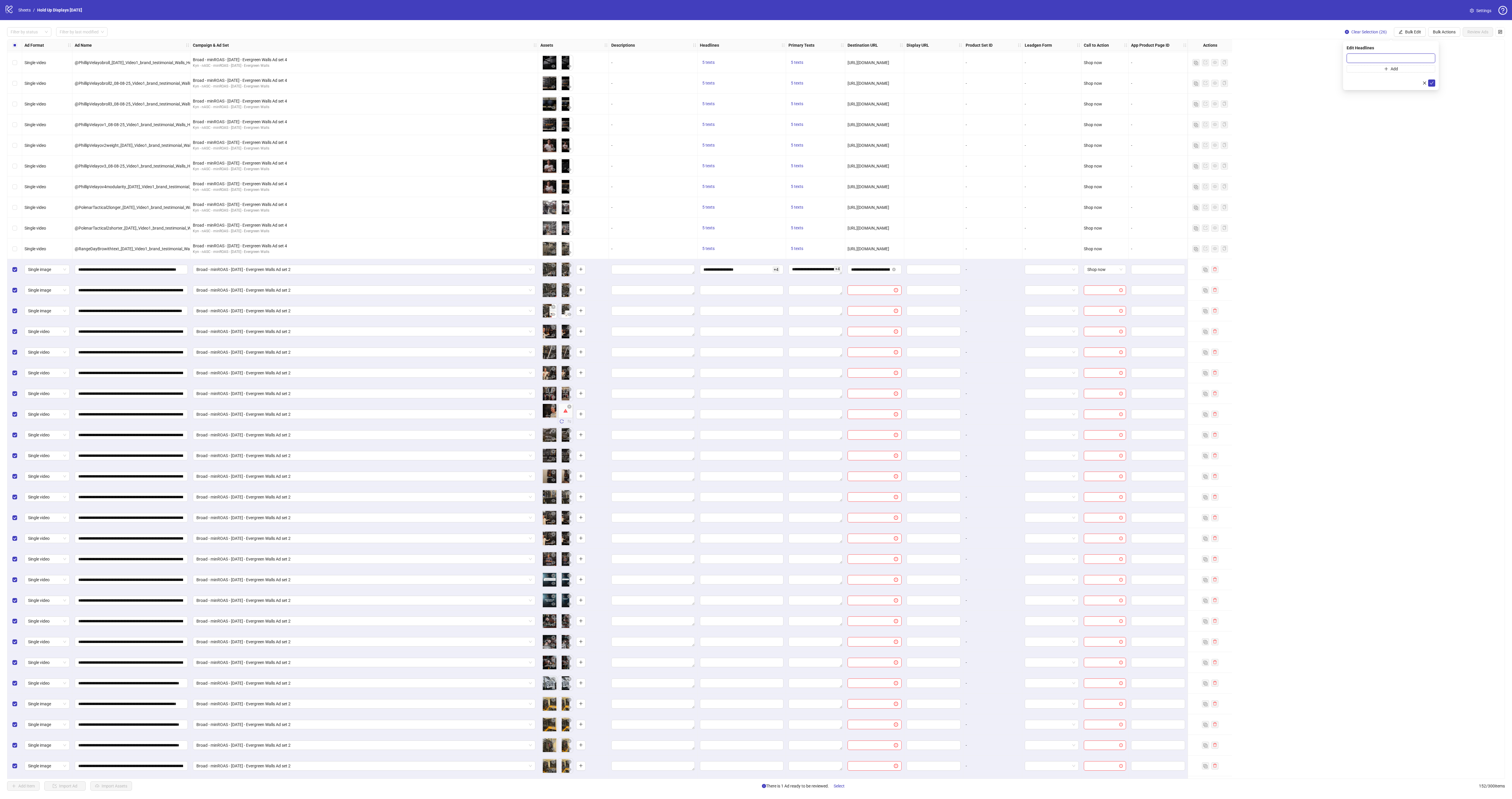
click at [1381, 59] on input "text" at bounding box center [1391, 59] width 89 height 9
click at [1308, 174] on div "Ad Format Ad Name Campaign & Ad Set Assets Descriptions Headlines Primary Texts…" at bounding box center [756, 409] width 1498 height 740
click at [1406, 33] on span "Bulk Edit" at bounding box center [1413, 32] width 16 height 5
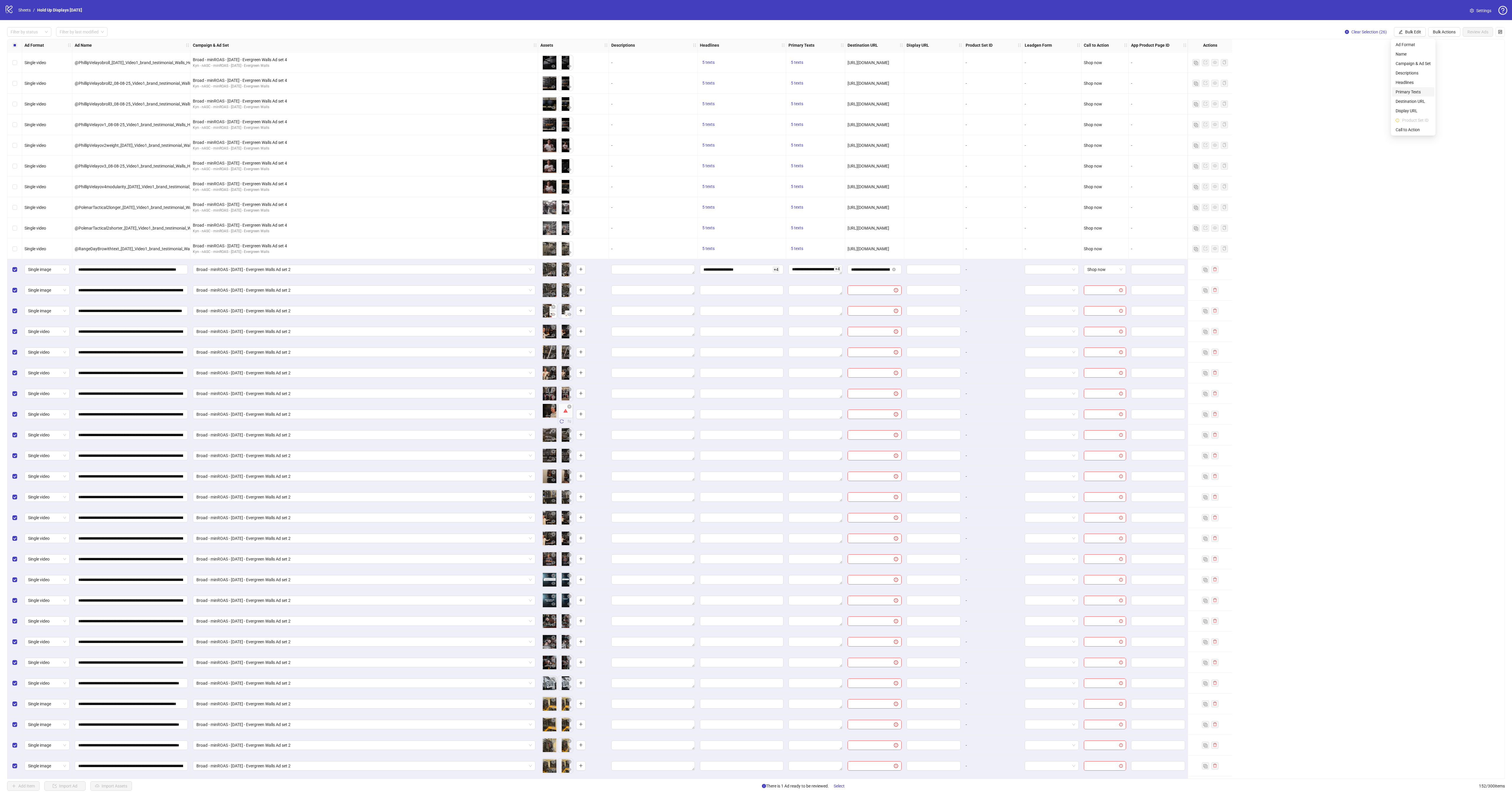
click at [1415, 87] on li "Primary Texts" at bounding box center [1413, 92] width 42 height 9
click at [1371, 61] on textarea at bounding box center [1391, 62] width 89 height 16
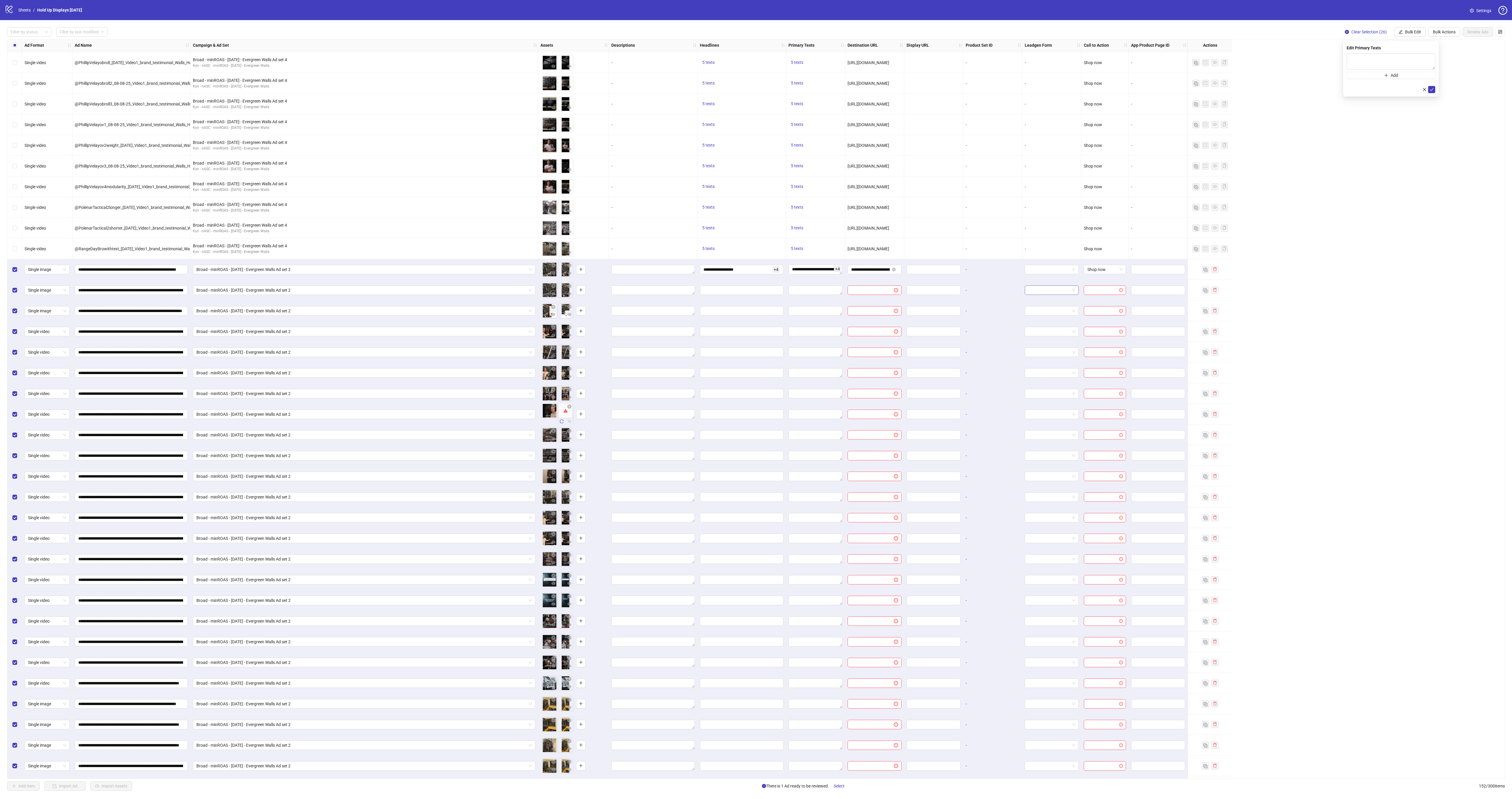
click at [1039, 295] on input "search" at bounding box center [1049, 290] width 42 height 9
click at [1040, 265] on div at bounding box center [1052, 269] width 59 height 21
click at [853, 271] on input "**********" at bounding box center [871, 270] width 39 height 7
click at [818, 293] on textarea "Edit values" at bounding box center [815, 290] width 54 height 9
drag, startPoint x: 728, startPoint y: 289, endPoint x: 1039, endPoint y: 217, distance: 319.2
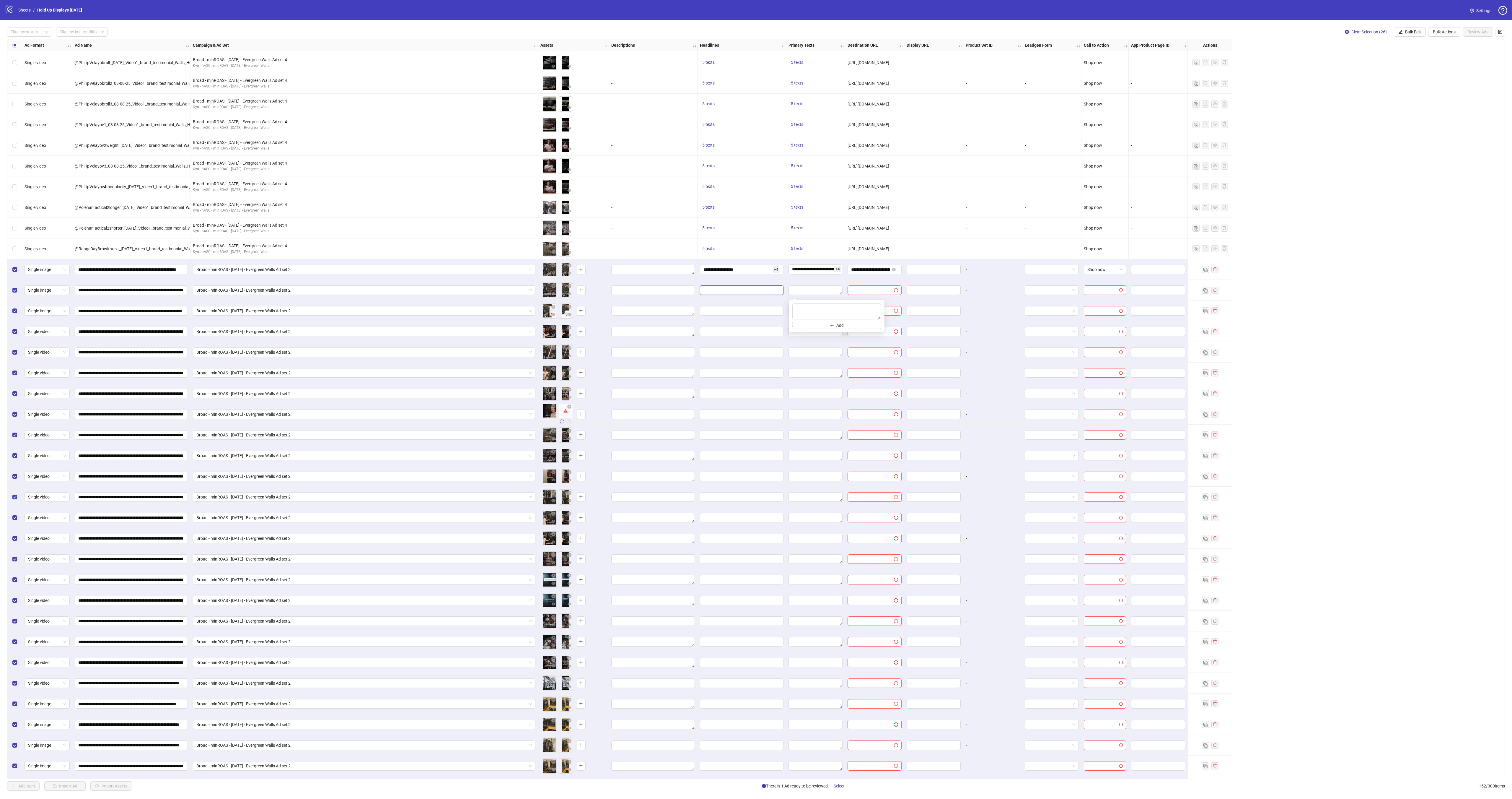
click at [728, 289] on input "Edit values" at bounding box center [741, 291] width 75 height 7
drag, startPoint x: 723, startPoint y: 266, endPoint x: 725, endPoint y: 268, distance: 2.8
click at [723, 266] on span "**********" at bounding box center [742, 270] width 83 height 9
click at [725, 269] on input "**********" at bounding box center [737, 270] width 68 height 7
click at [1415, 32] on span "Bulk Edit" at bounding box center [1413, 32] width 16 height 5
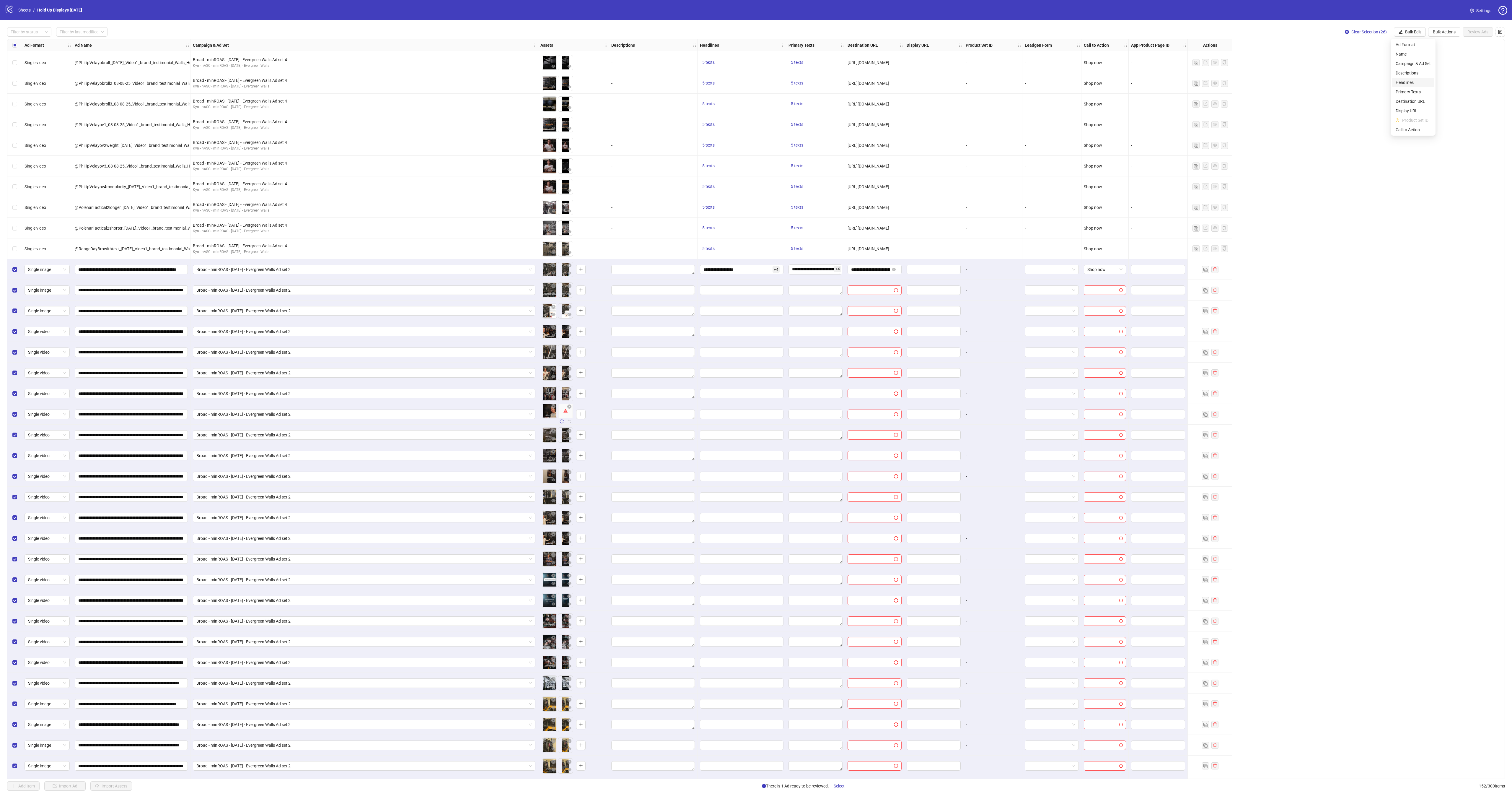
click at [1413, 81] on span "Headlines" at bounding box center [1413, 83] width 35 height 7
click at [1395, 60] on input "text" at bounding box center [1391, 59] width 89 height 9
click at [1399, 35] on button "Bulk Edit" at bounding box center [1410, 32] width 32 height 9
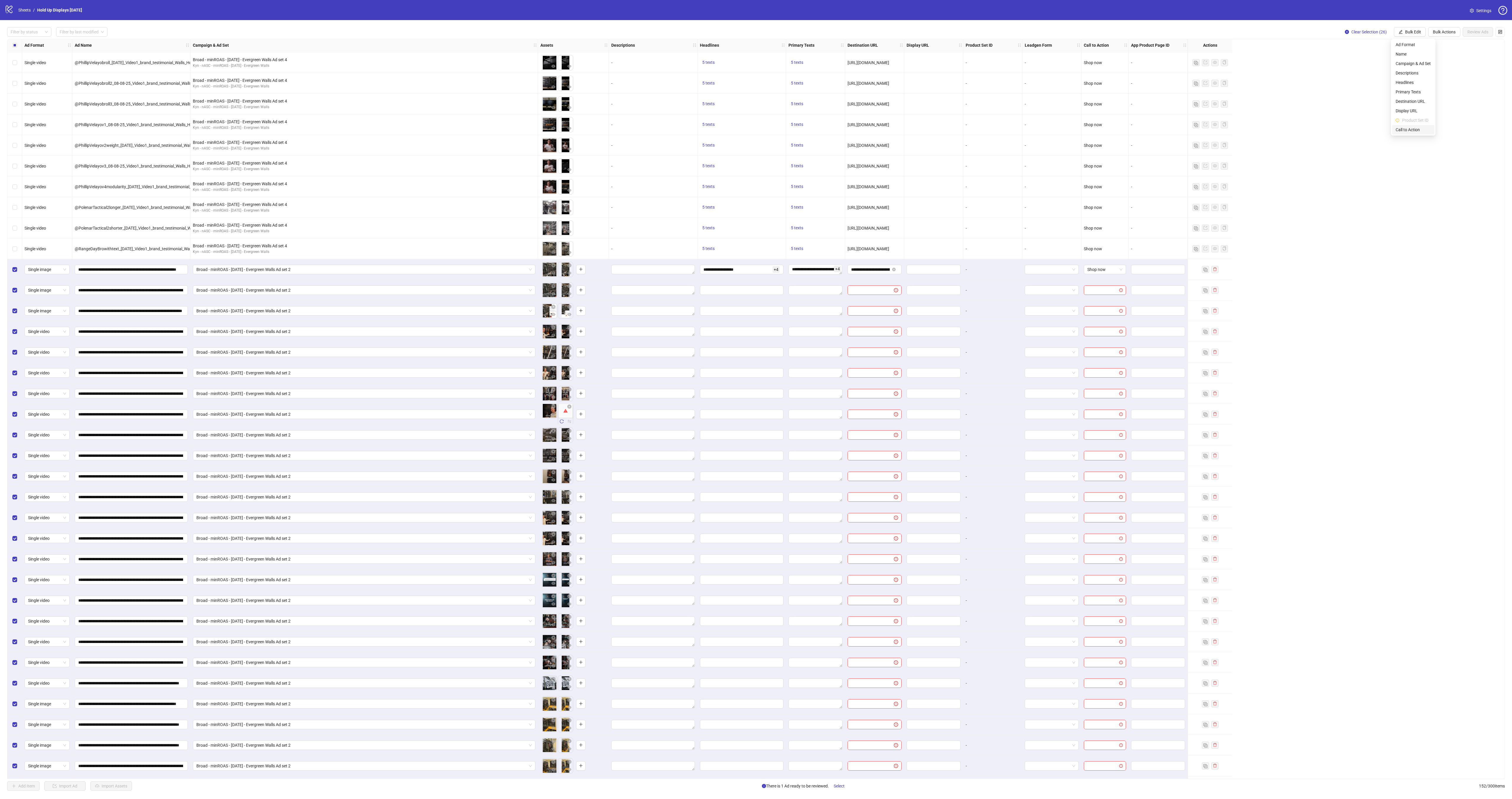
click at [1415, 128] on span "Call to Action" at bounding box center [1413, 130] width 35 height 7
click at [1430, 73] on icon "check" at bounding box center [1432, 73] width 4 height 4
click at [1410, 32] on span "Bulk Edit" at bounding box center [1413, 32] width 16 height 5
click at [1413, 91] on span "Primary Texts" at bounding box center [1413, 92] width 35 height 7
click at [1432, 167] on icon "check" at bounding box center [1432, 165] width 4 height 4
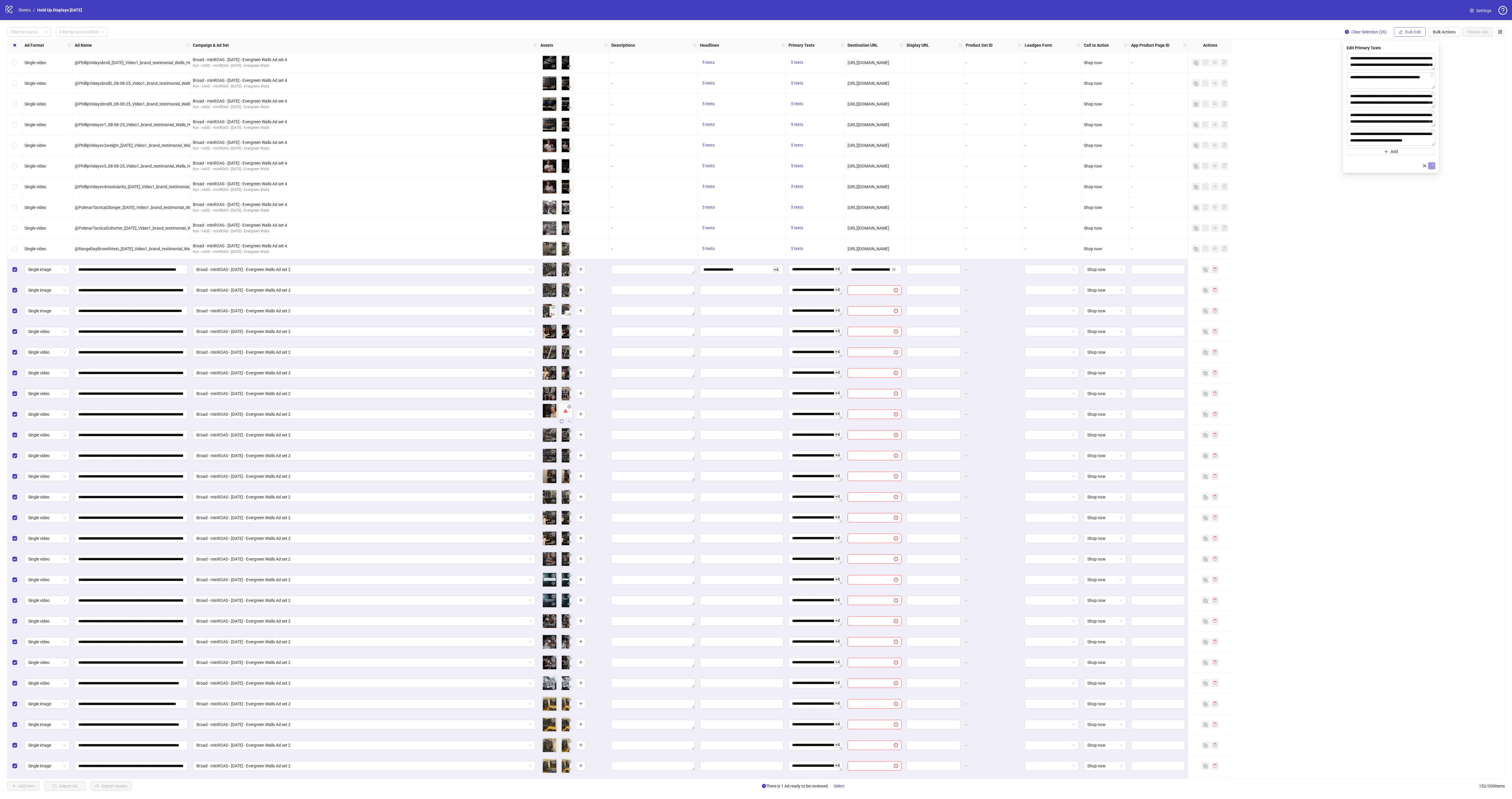
click at [1405, 34] on span "Bulk Edit" at bounding box center [1413, 32] width 16 height 5
click at [1412, 81] on span "Headlines" at bounding box center [1413, 83] width 35 height 7
click at [1433, 132] on span "submit" at bounding box center [1432, 130] width 4 height 5
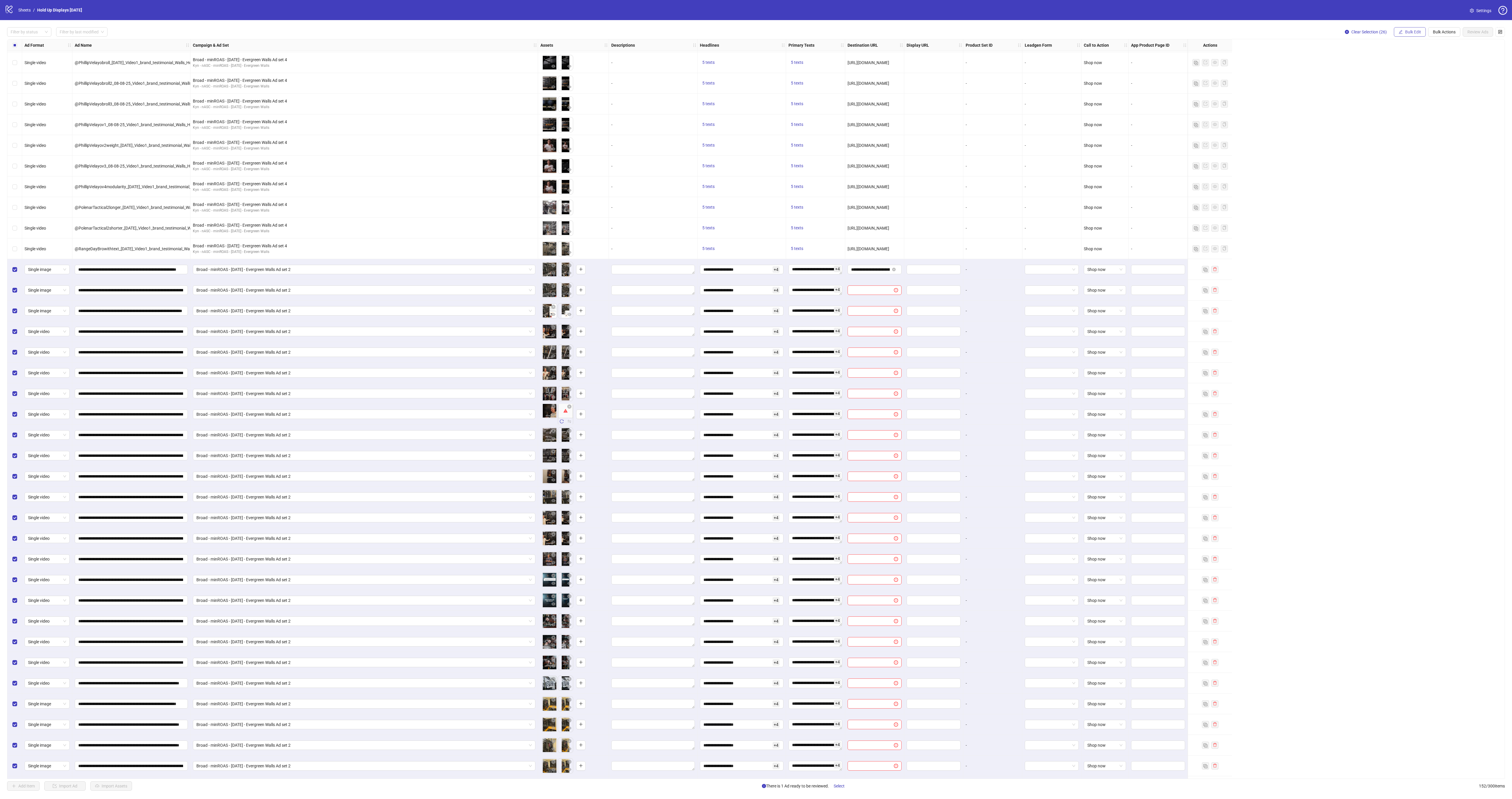
click at [1400, 29] on button "Bulk Edit" at bounding box center [1410, 32] width 32 height 9
click at [1418, 101] on span "Destination URL" at bounding box center [1413, 102] width 35 height 7
click at [1431, 76] on span "submit" at bounding box center [1432, 73] width 4 height 5
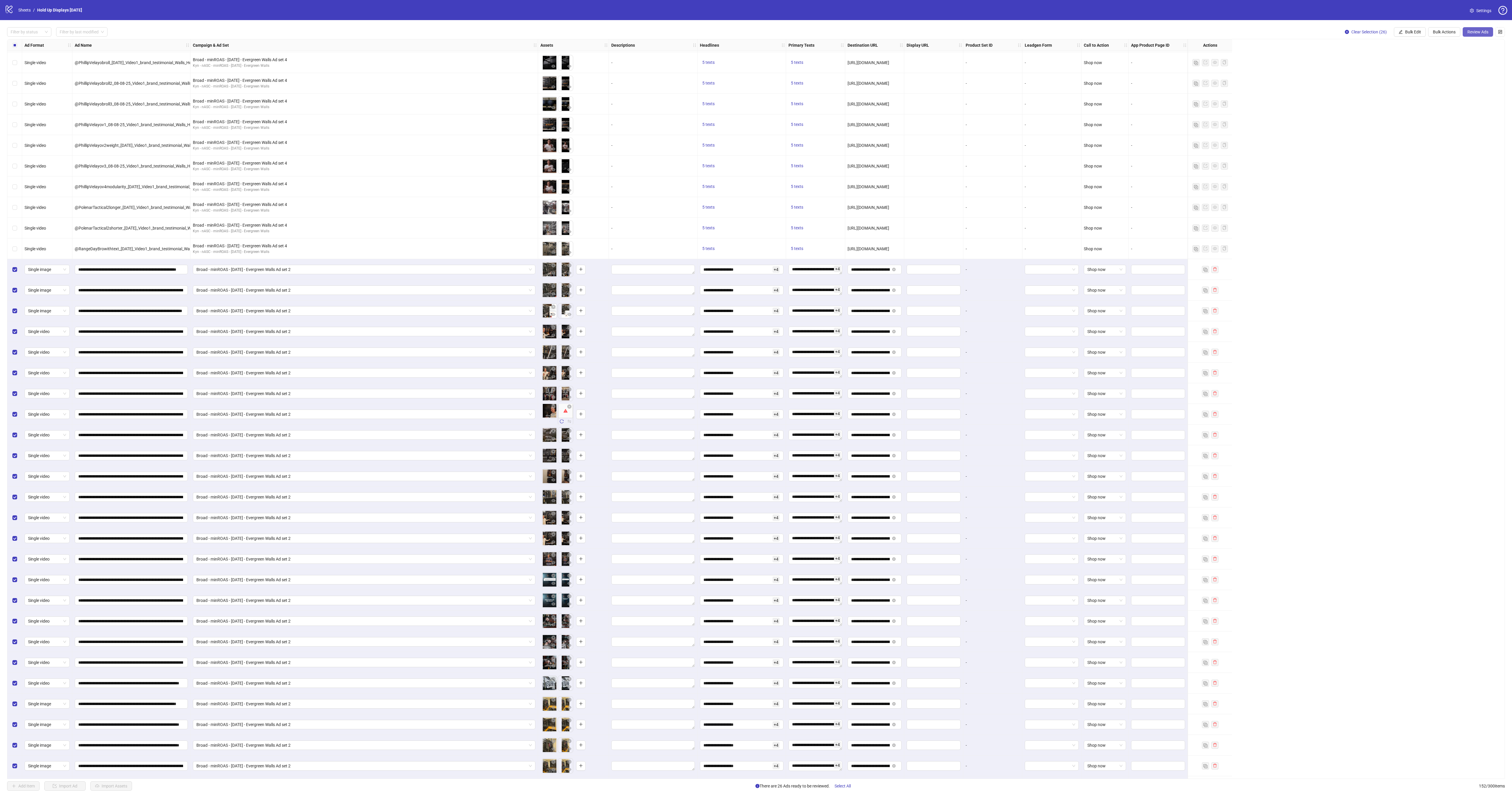
click at [1483, 33] on span "Review Ads" at bounding box center [1478, 32] width 21 height 5
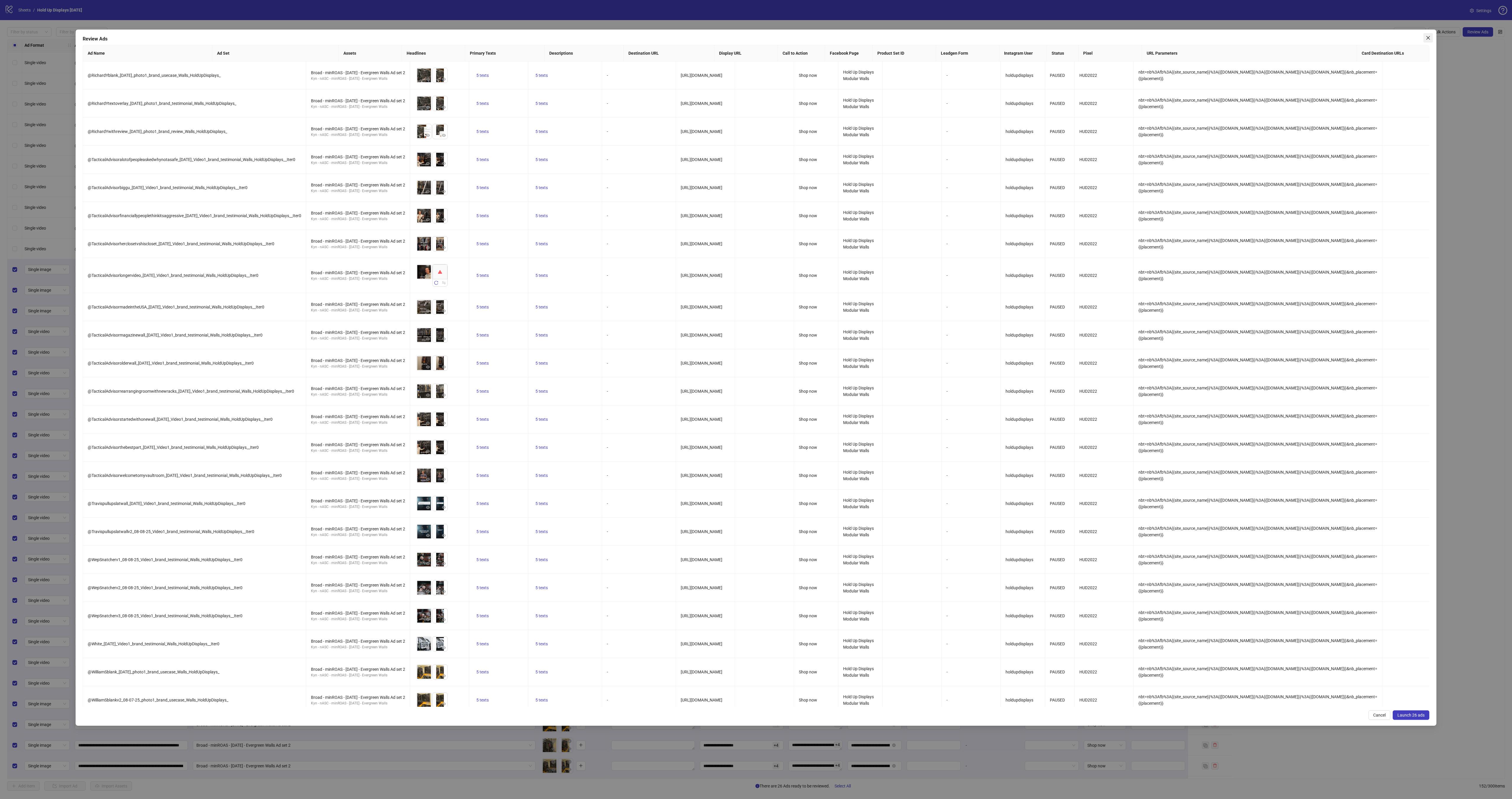
click at [1426, 40] on icon "close" at bounding box center [1428, 38] width 5 height 5
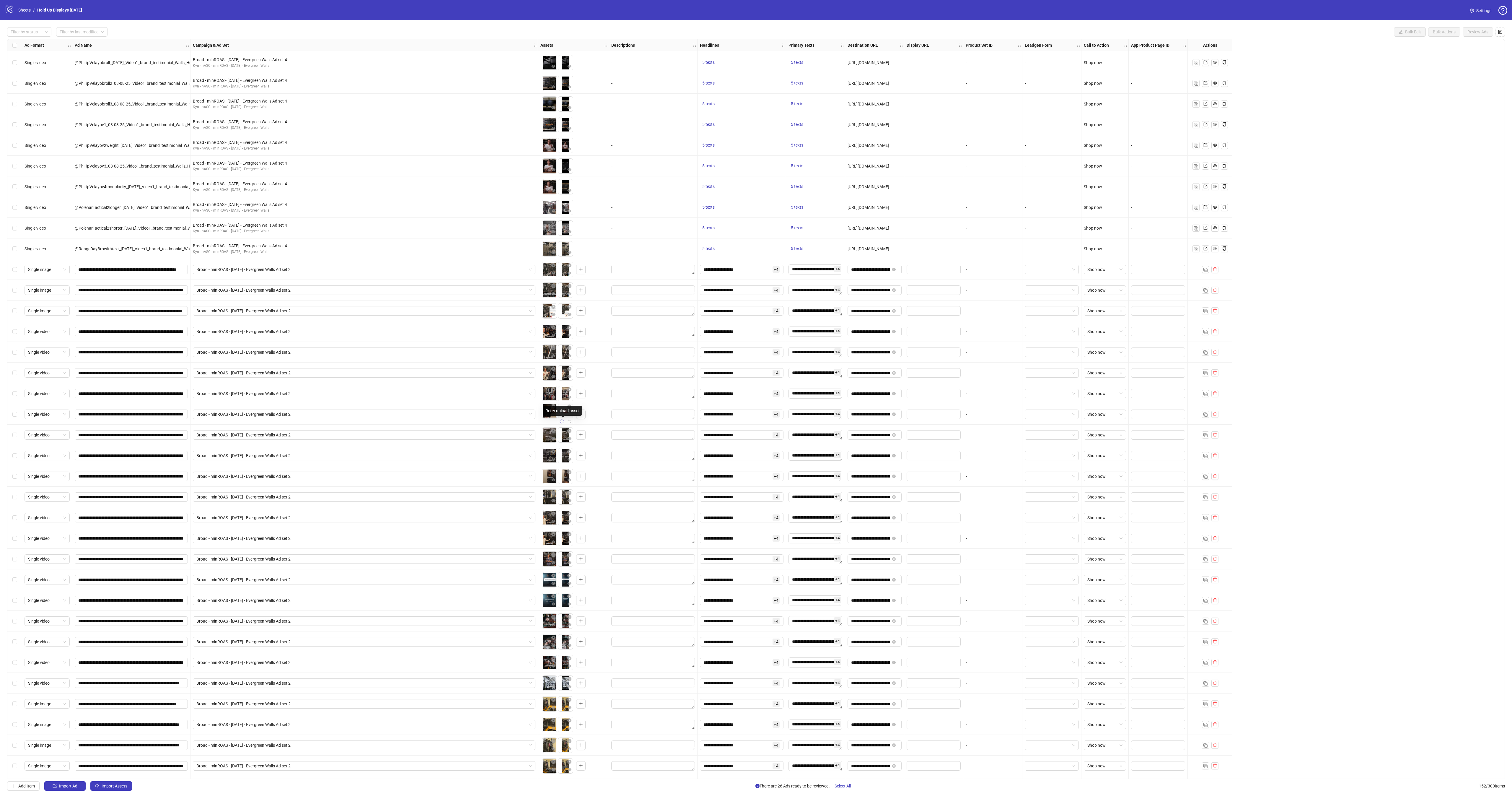
click at [563, 422] on icon "reload" at bounding box center [562, 421] width 4 height 4
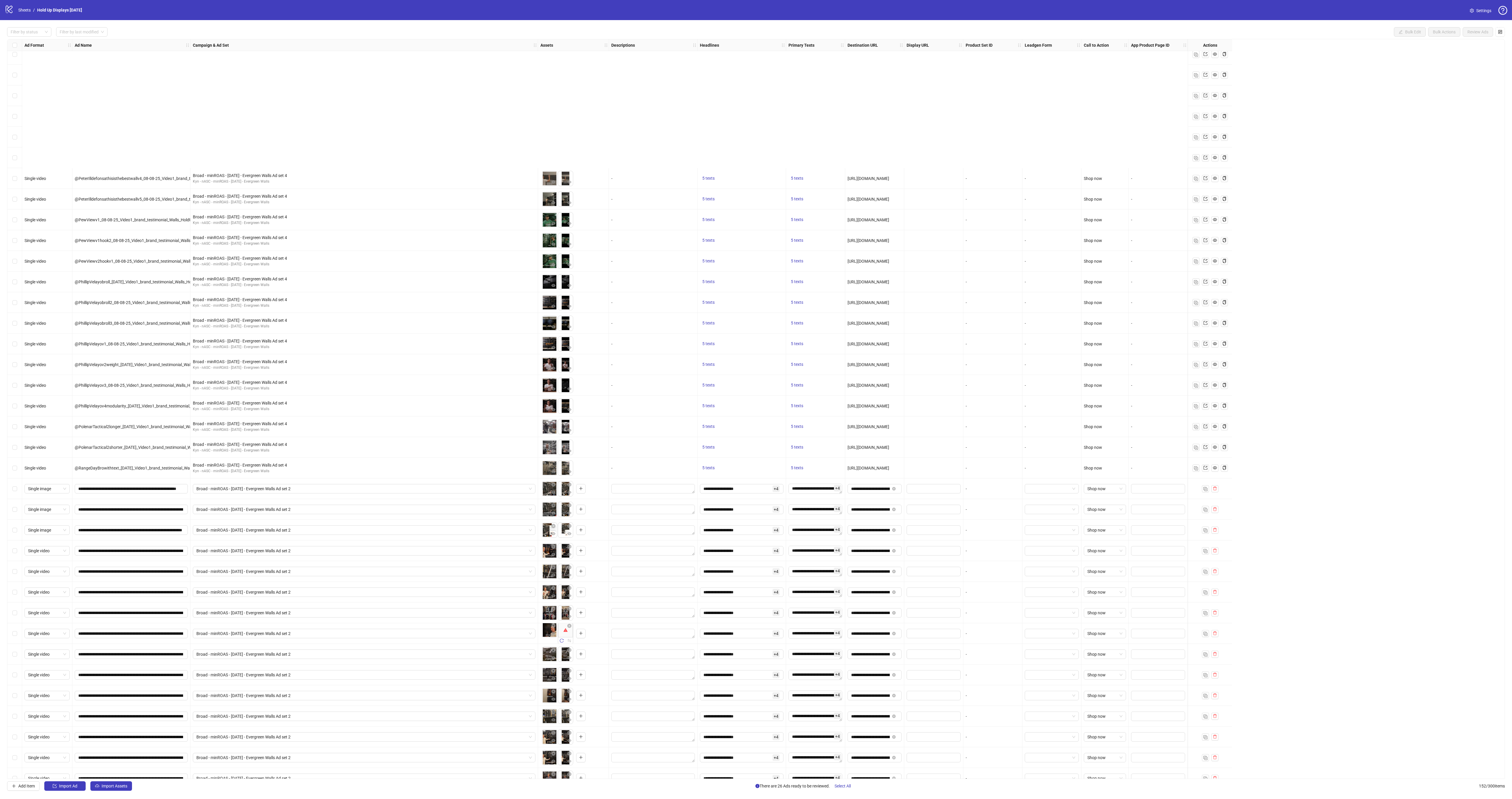
scroll to position [2397, 0]
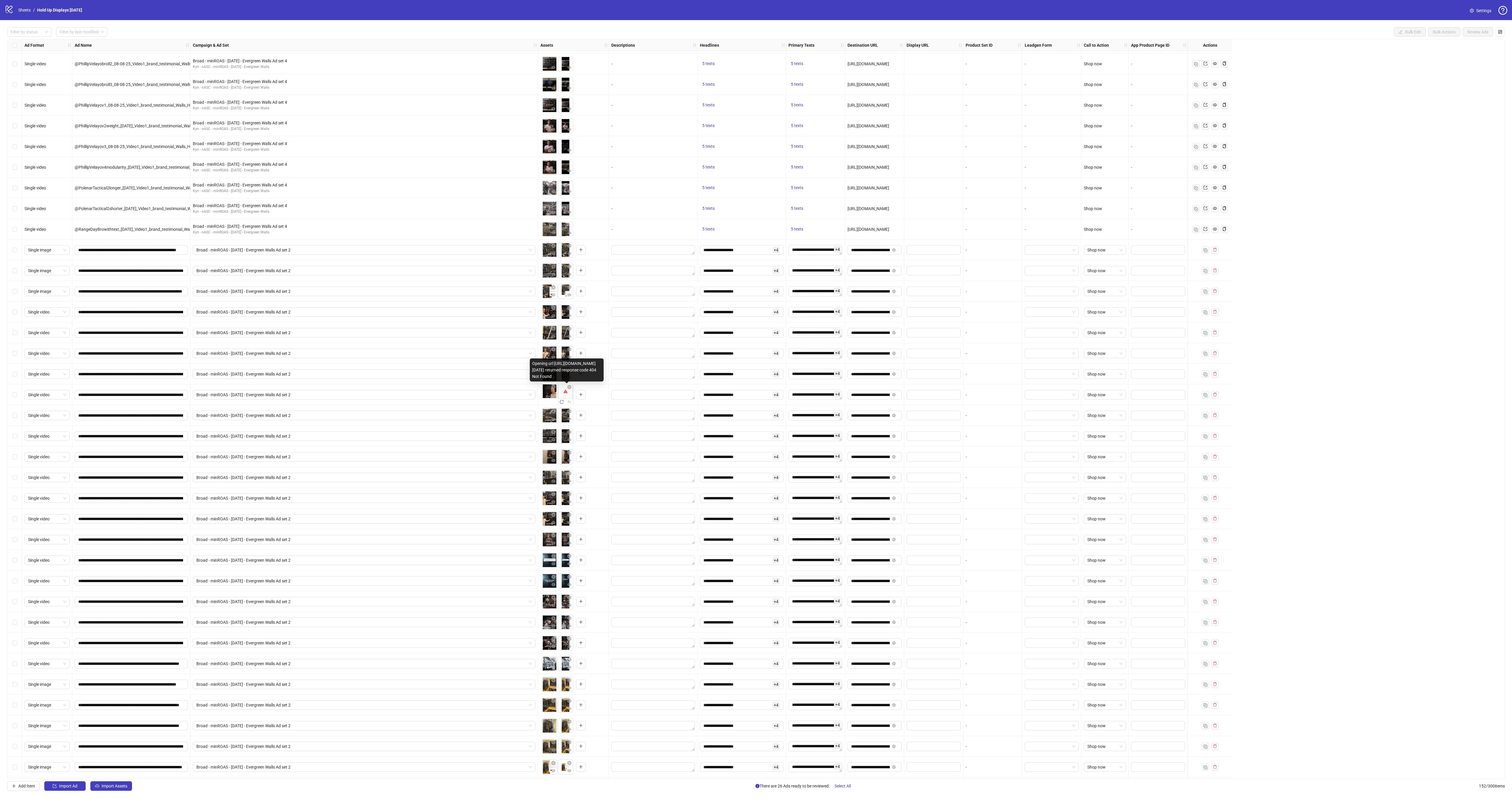
click at [568, 394] on body "logo/logo-mobile Sheets / Hold Up Displays [DATE] Settings Filter by status Fil…" at bounding box center [756, 400] width 1512 height 799
click at [571, 387] on icon "close-circle" at bounding box center [569, 387] width 4 height 4
click at [130, 394] on input "**********" at bounding box center [130, 395] width 105 height 7
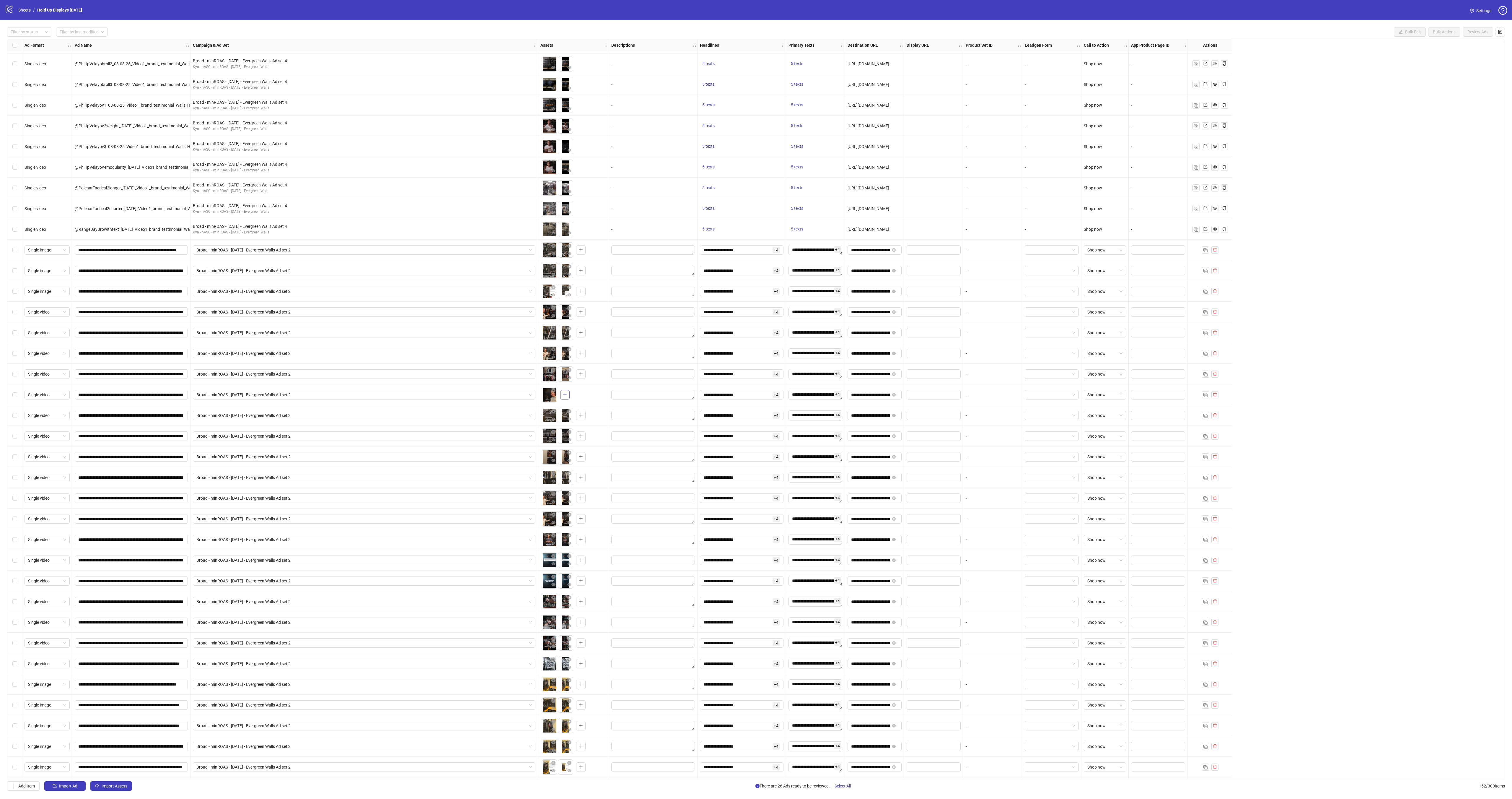
click at [561, 395] on button "button" at bounding box center [565, 395] width 9 height 9
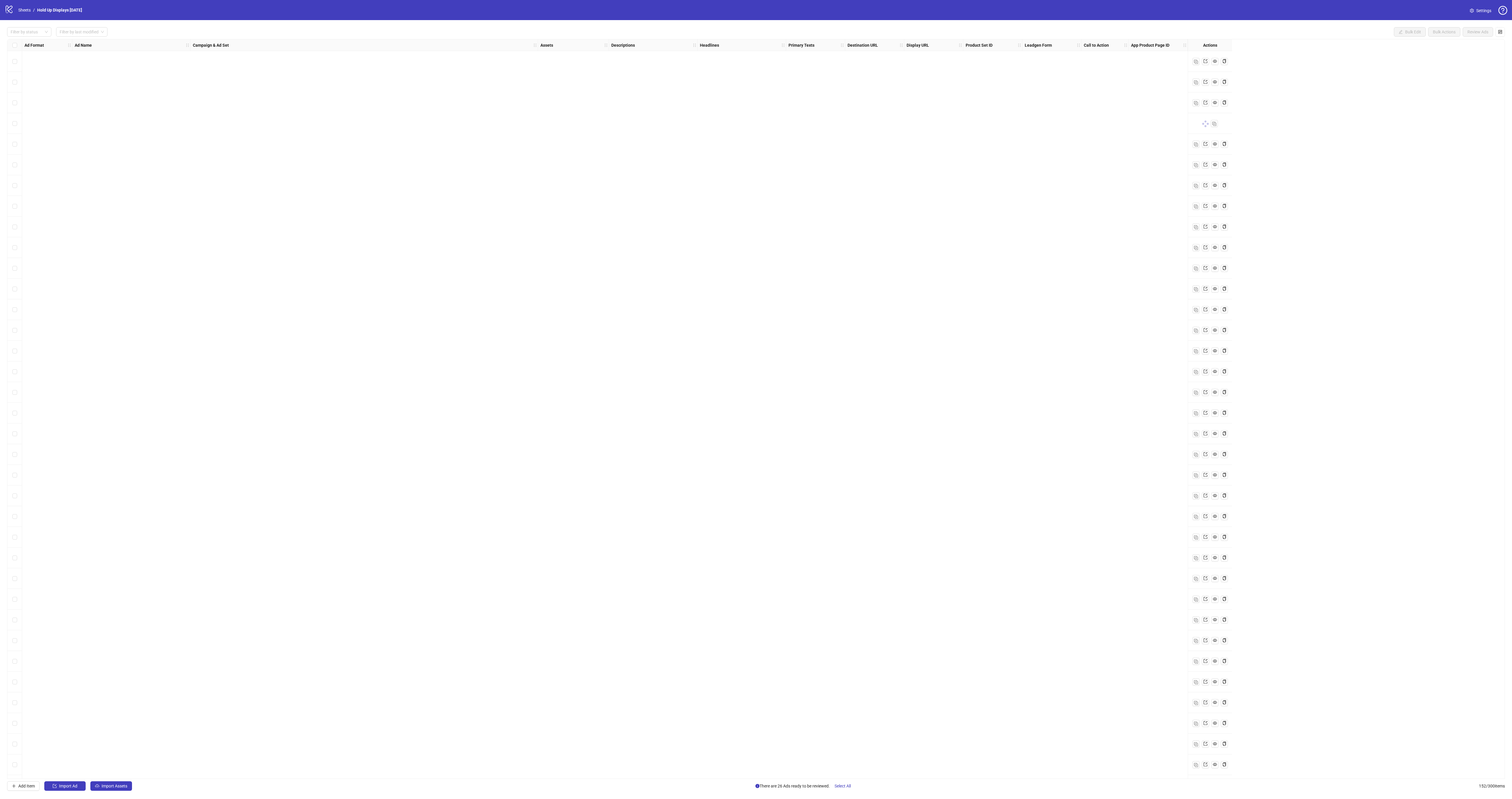
scroll to position [2419, 0]
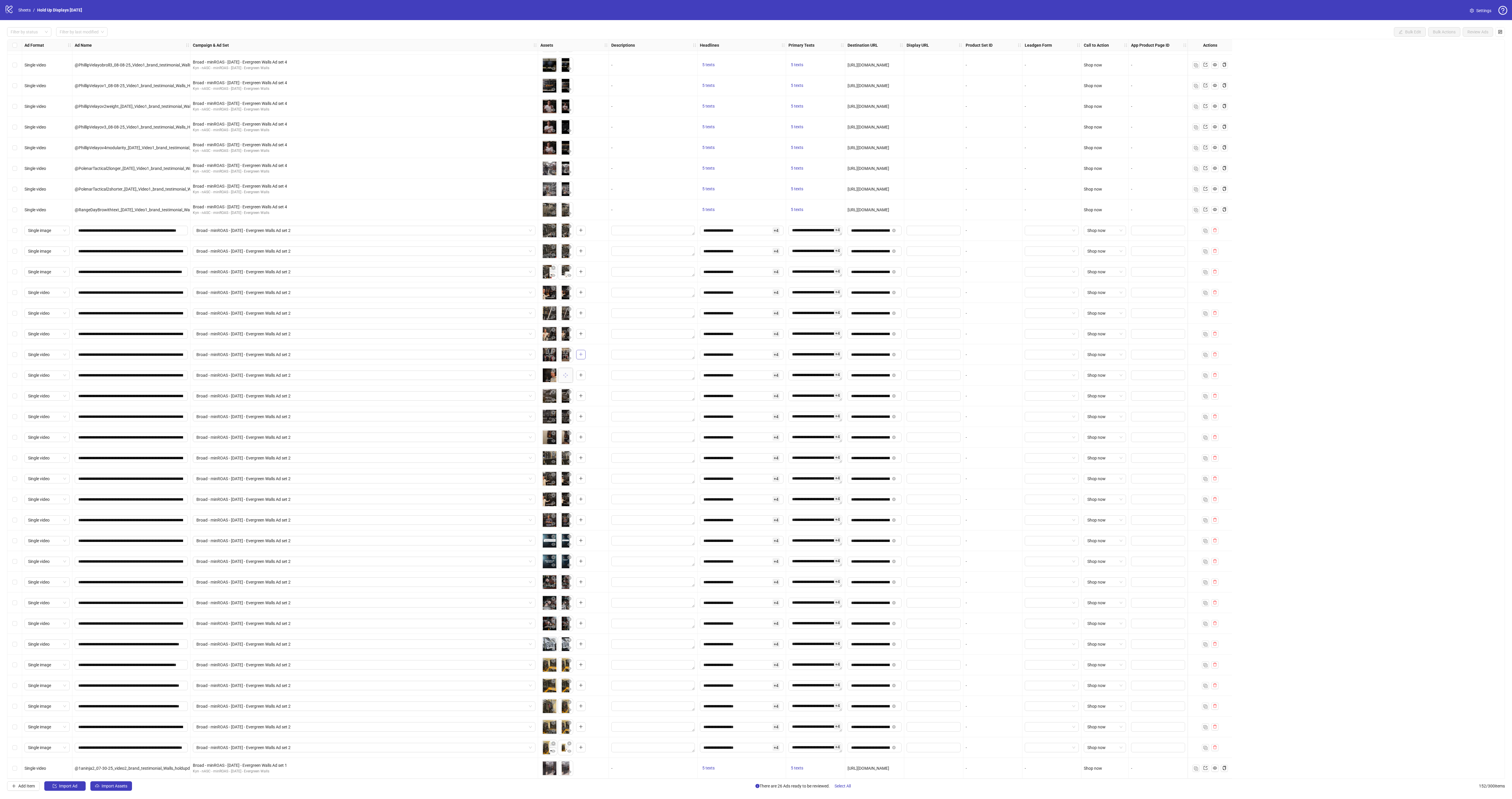
click at [581, 353] on icon "plus" at bounding box center [581, 354] width 4 height 4
click at [90, 373] on input "**********" at bounding box center [130, 375] width 105 height 7
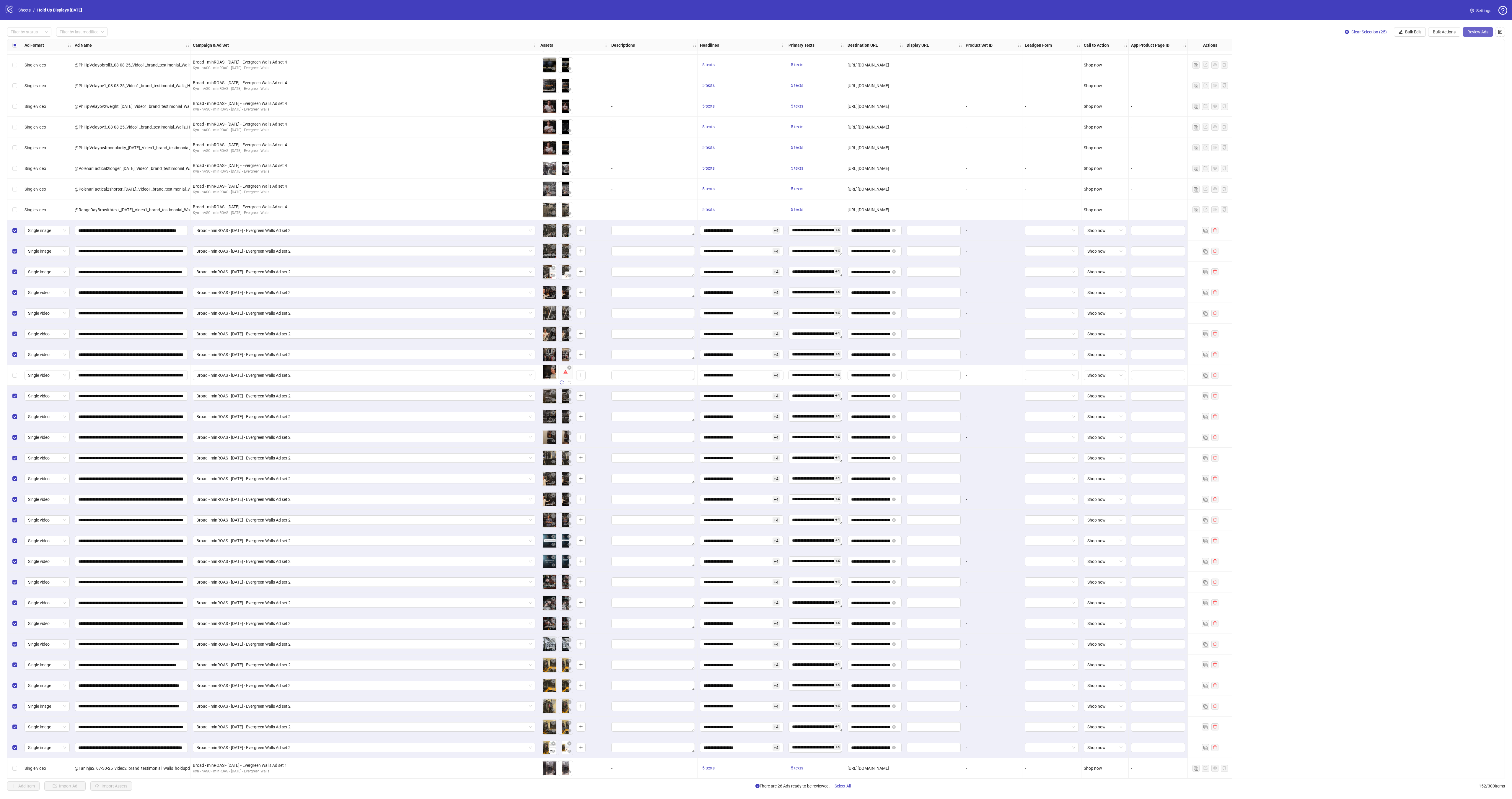
click at [1474, 34] on span "Review Ads" at bounding box center [1478, 32] width 21 height 5
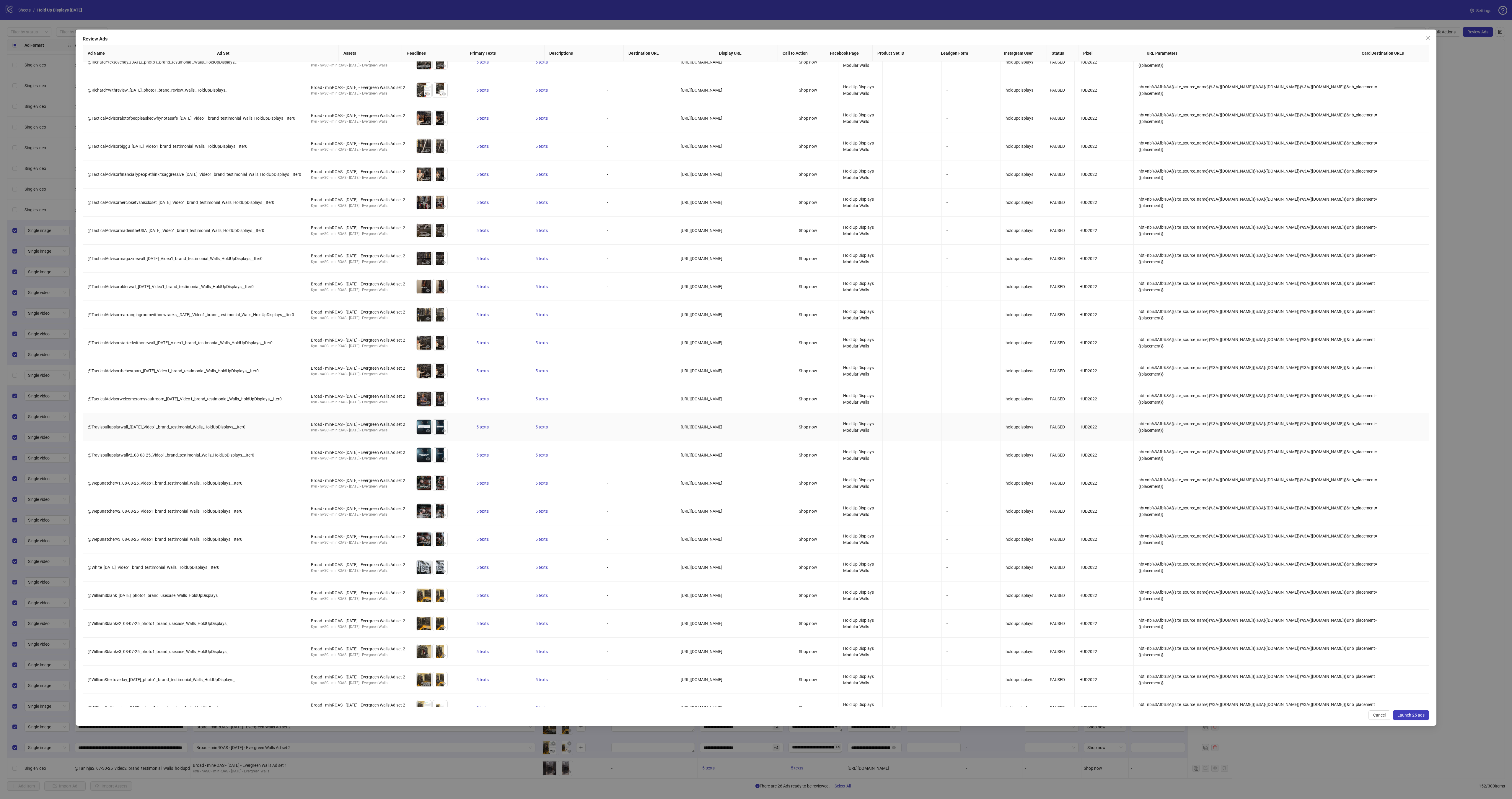
scroll to position [79, 0]
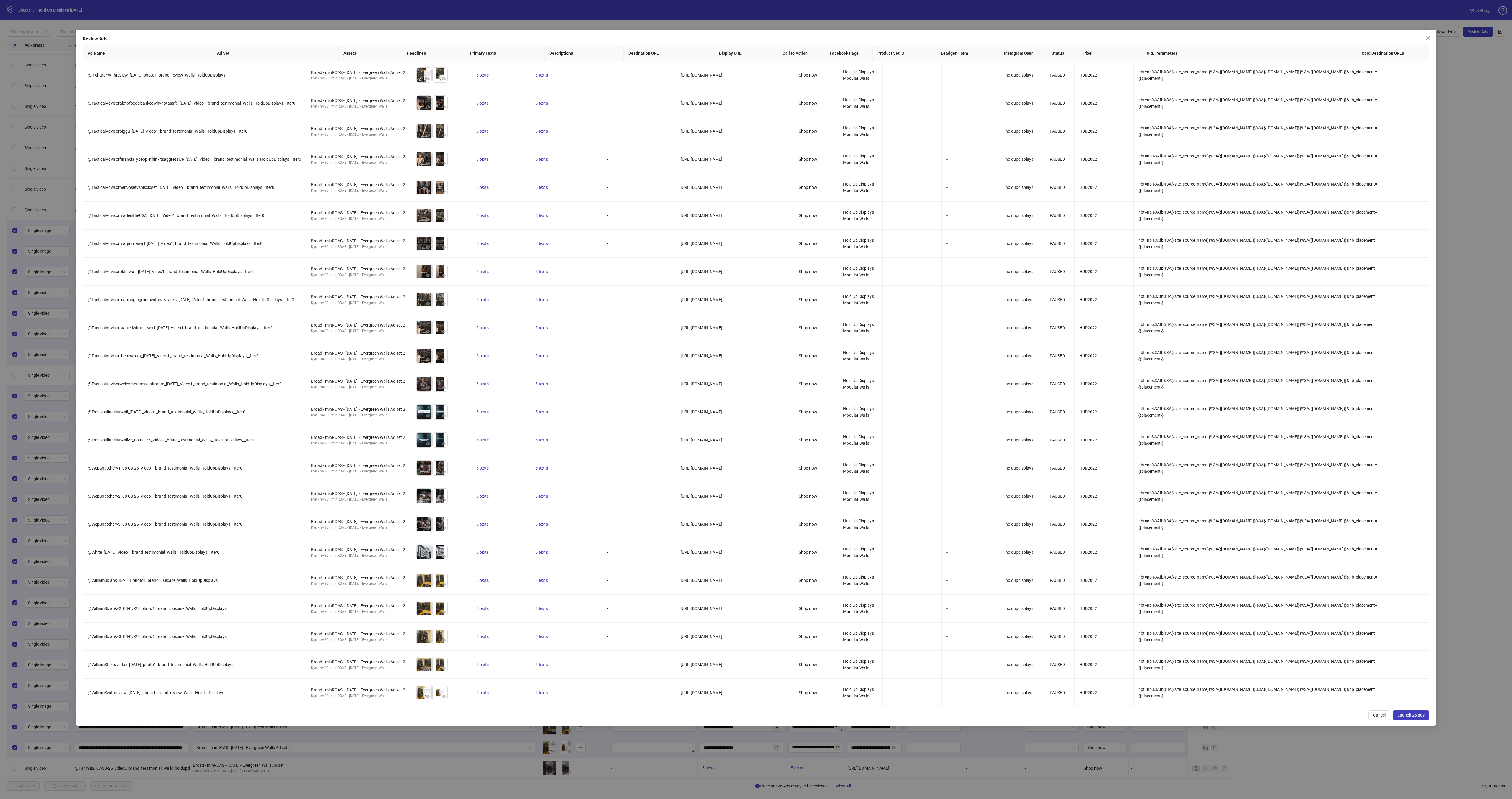
click at [1421, 714] on span "Launch 25 ads" at bounding box center [1411, 715] width 27 height 5
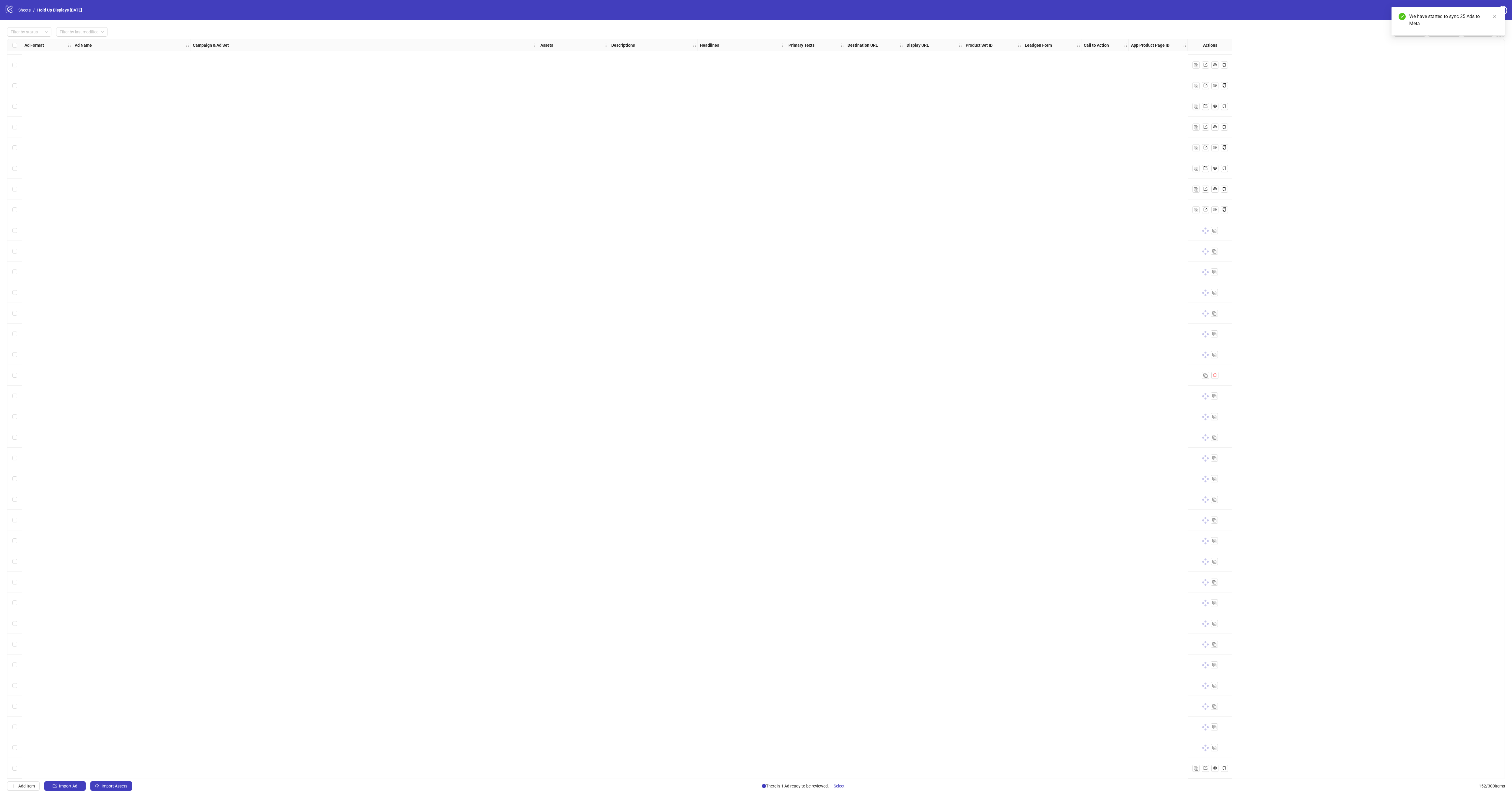
scroll to position [56, 0]
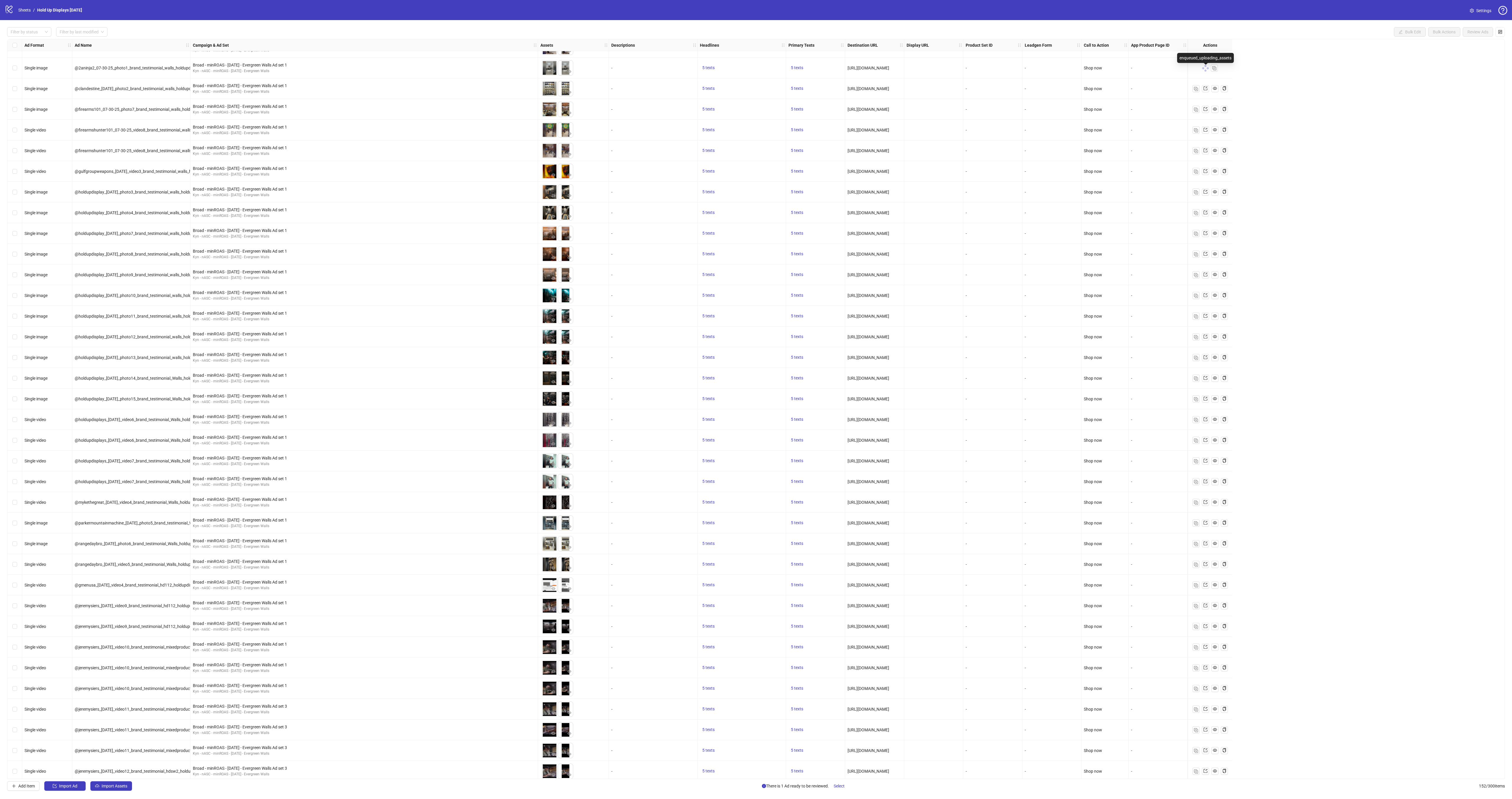
click at [1206, 71] on icon at bounding box center [1205, 71] width 3 height 3
click at [144, 69] on span "@2aninja2_07-30-25_photo1_brand_testimonial_walls_holdupdisplay_" at bounding box center [138, 68] width 128 height 5
copy span "@2aninja2_07-30-25_photo1_brand_testimonial_walls_holdupdisplay_"
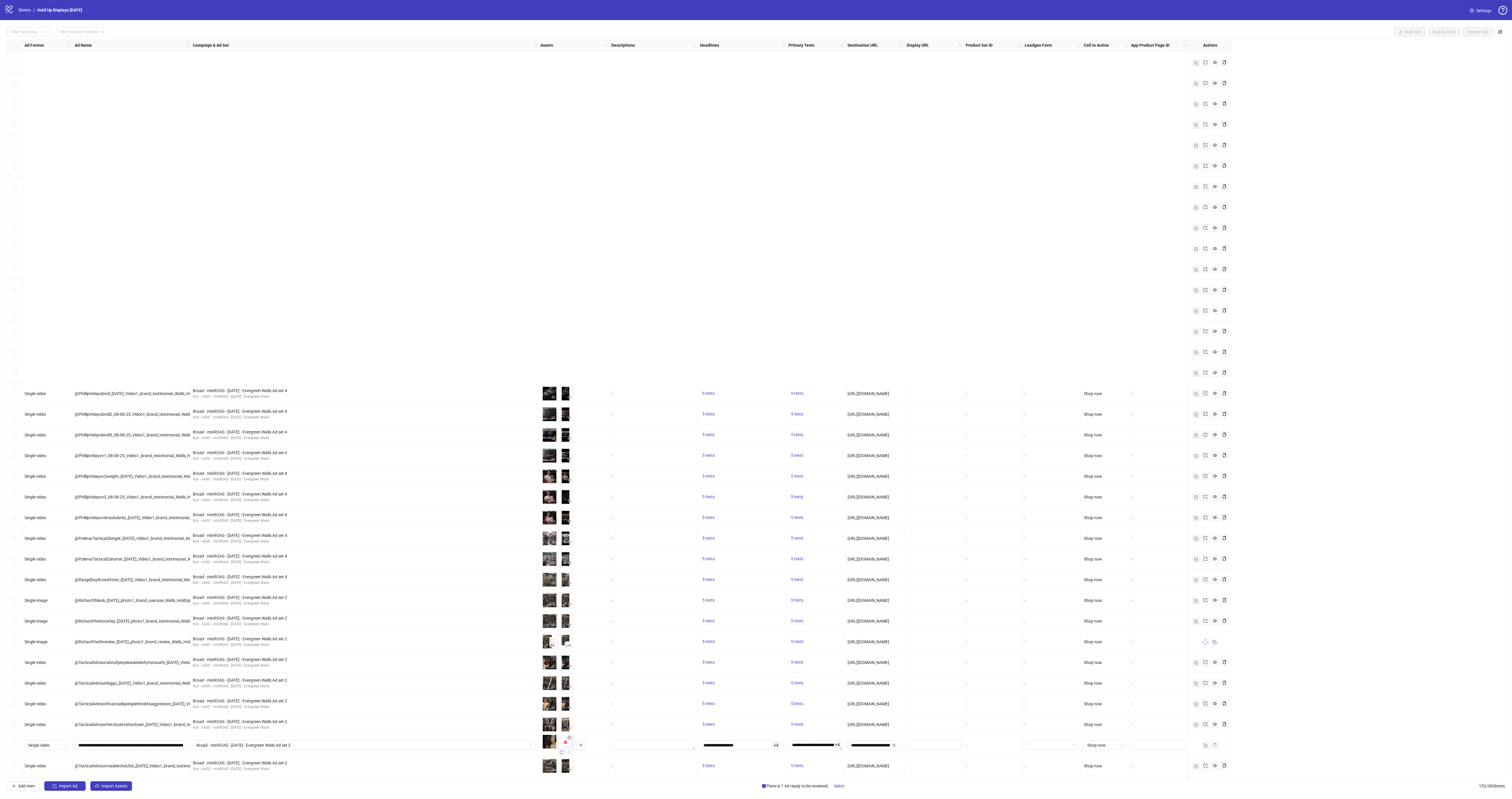
scroll to position [2419, 0]
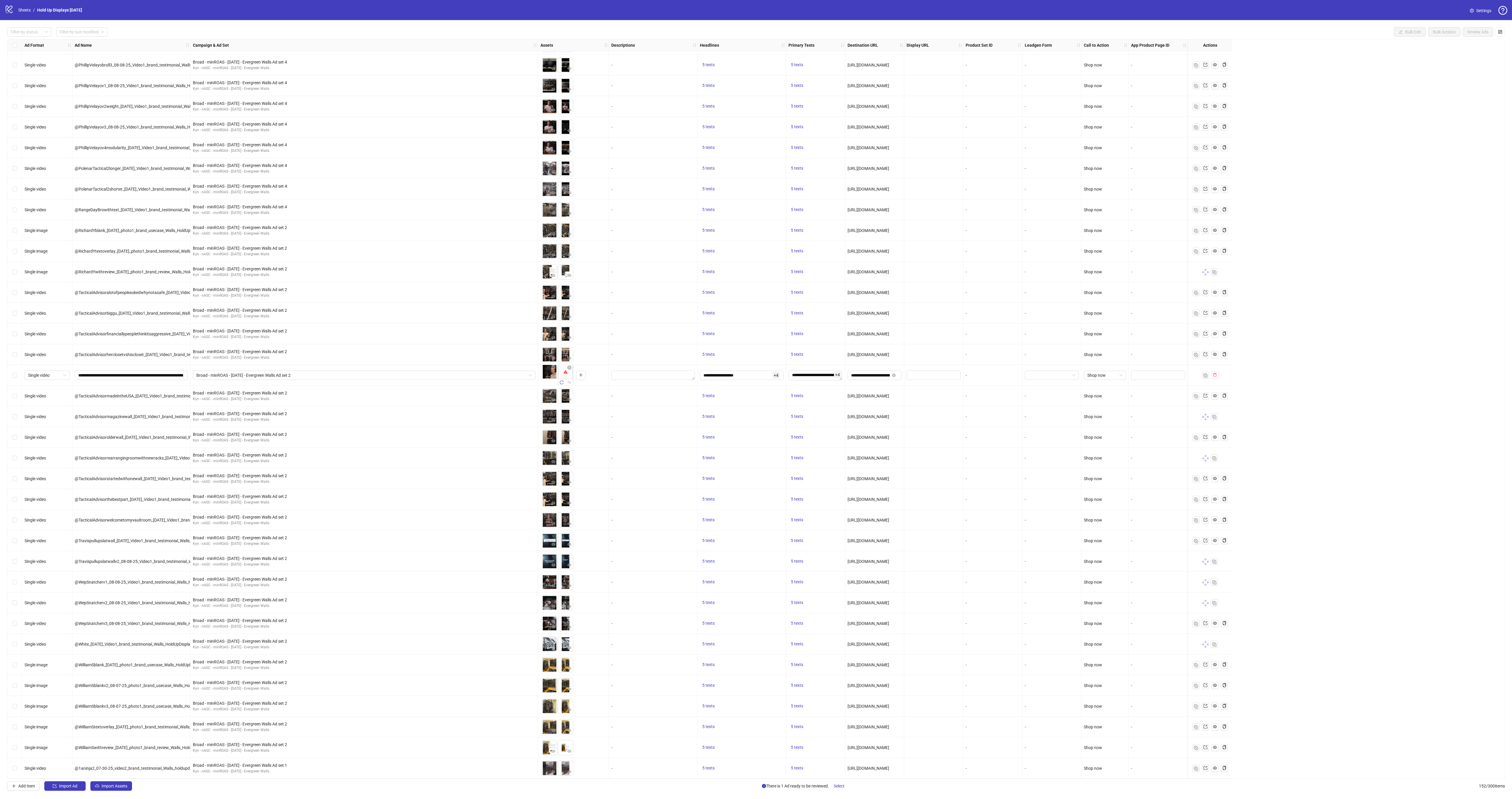
click at [15, 748] on label "Select row 151" at bounding box center [14, 748] width 5 height 7
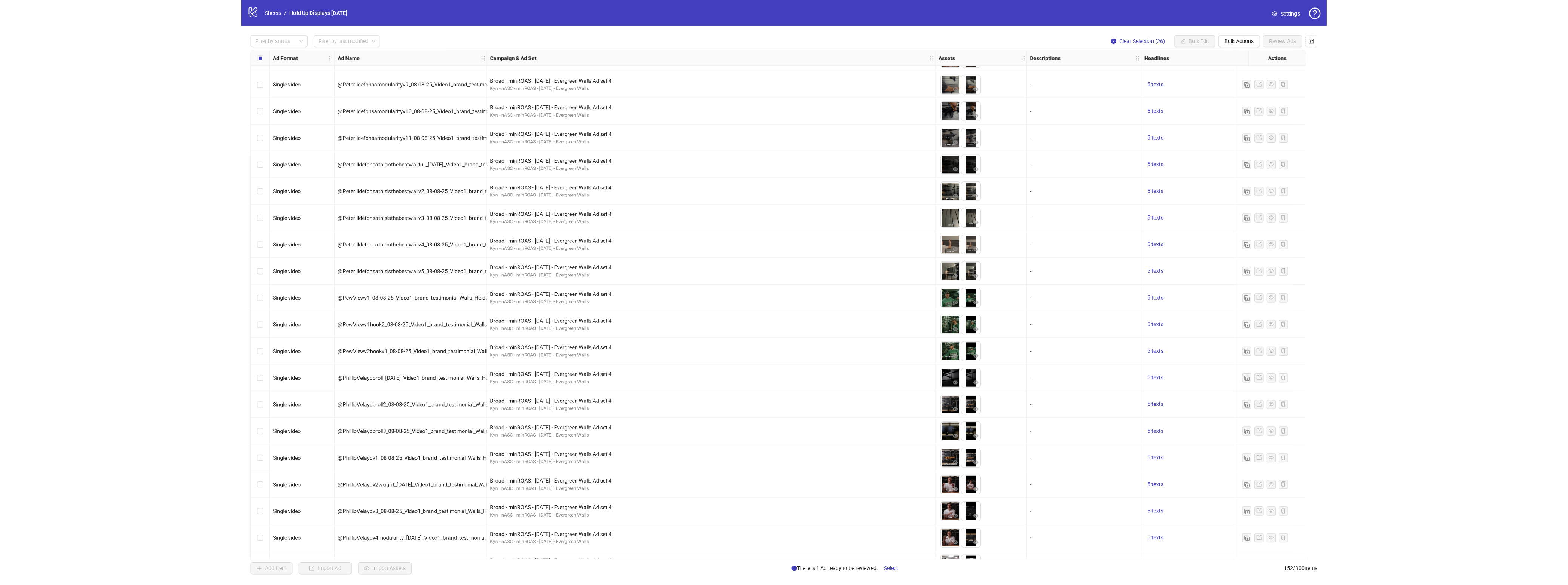
scroll to position [2718, 0]
